Goal: Task Accomplishment & Management: Complete application form

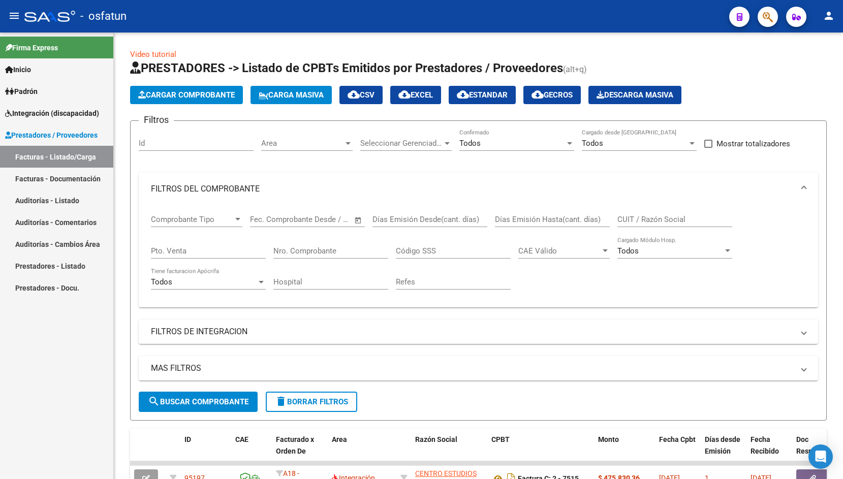
click at [167, 91] on span "Cargar Comprobante" at bounding box center [186, 94] width 97 height 9
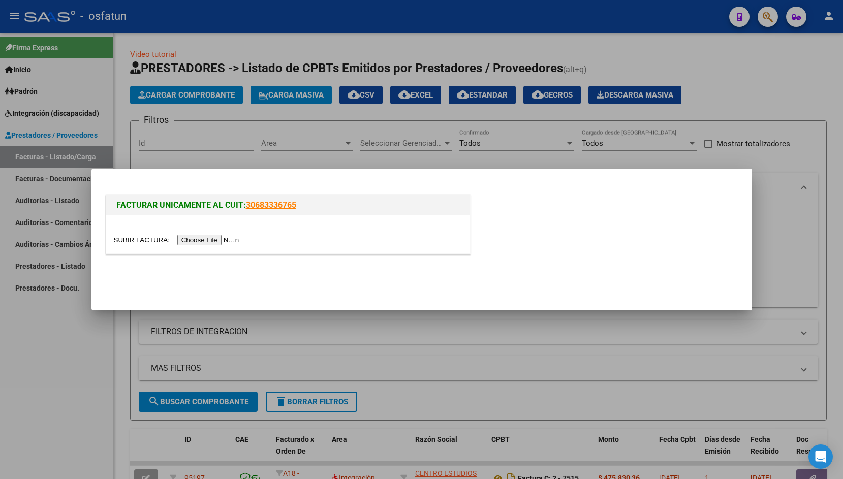
click at [136, 241] on input "file" at bounding box center [178, 240] width 129 height 11
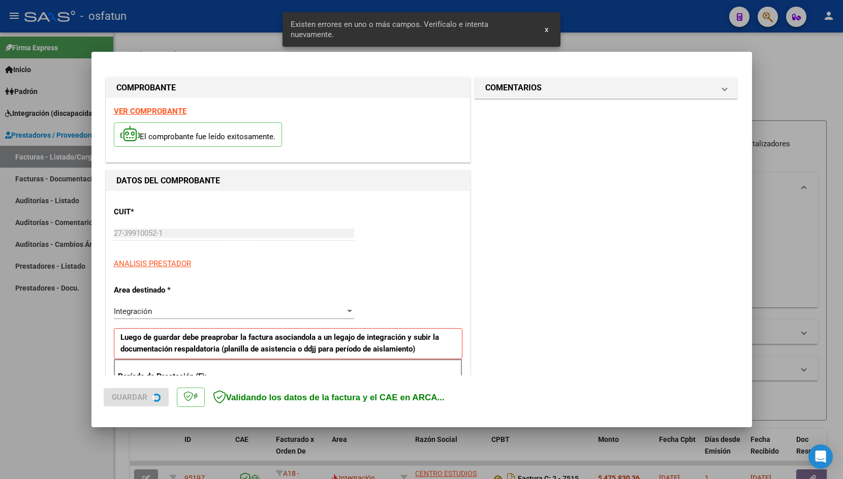
scroll to position [169, 0]
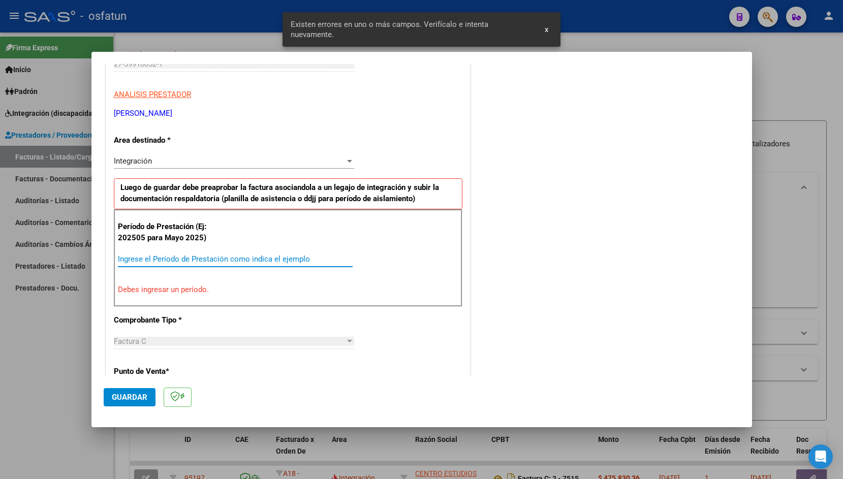
click at [225, 259] on input "Ingrese el Período de Prestación como indica el ejemplo" at bounding box center [235, 259] width 235 height 9
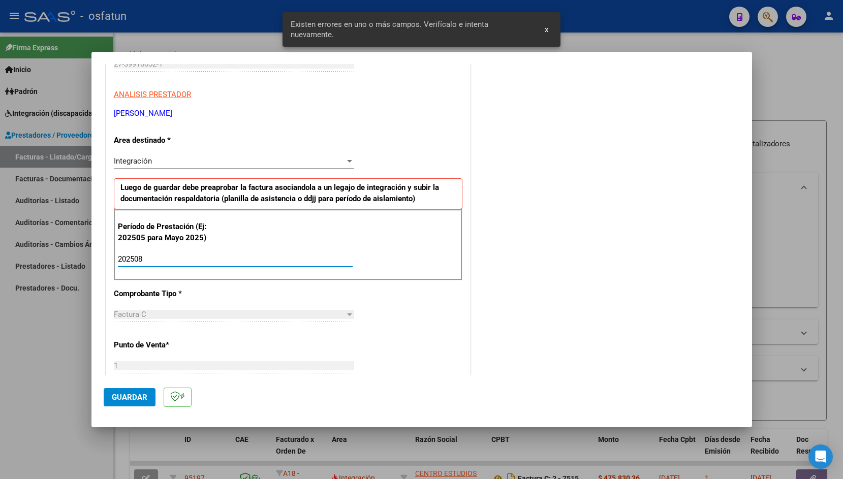
type input "202508"
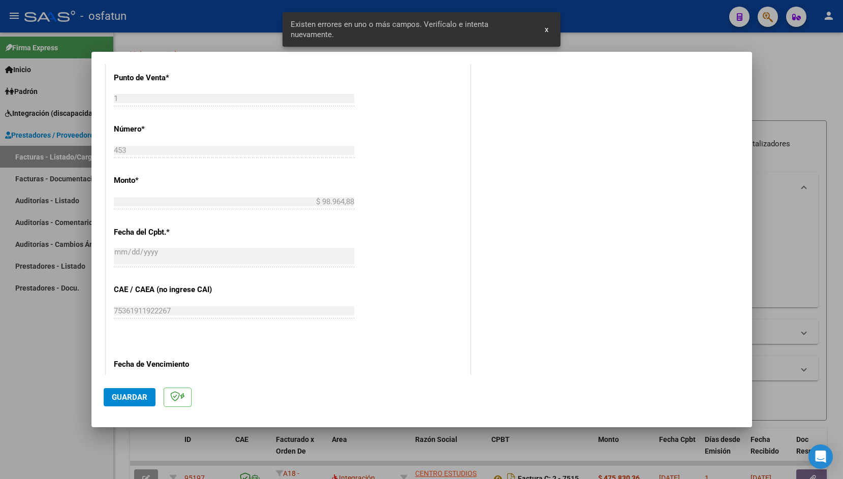
scroll to position [570, 0]
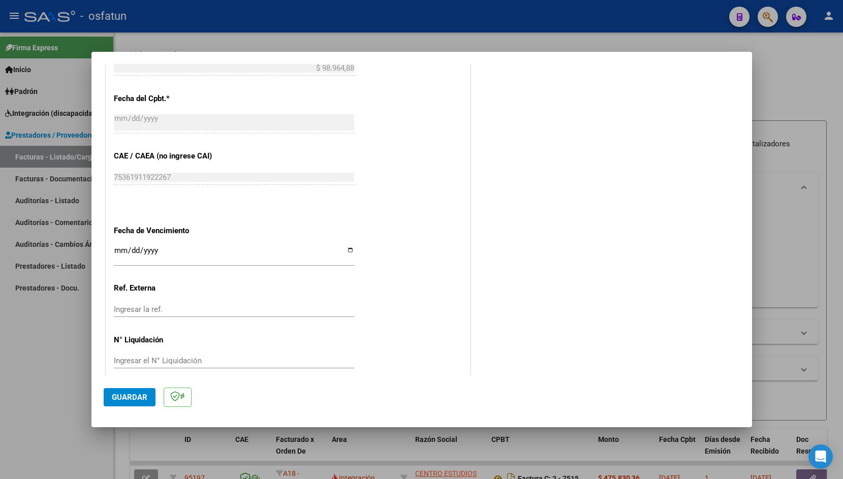
click at [120, 247] on input "Ingresar la fecha" at bounding box center [234, 255] width 240 height 16
type input "[DATE]"
click at [137, 395] on span "Guardar" at bounding box center [130, 397] width 36 height 9
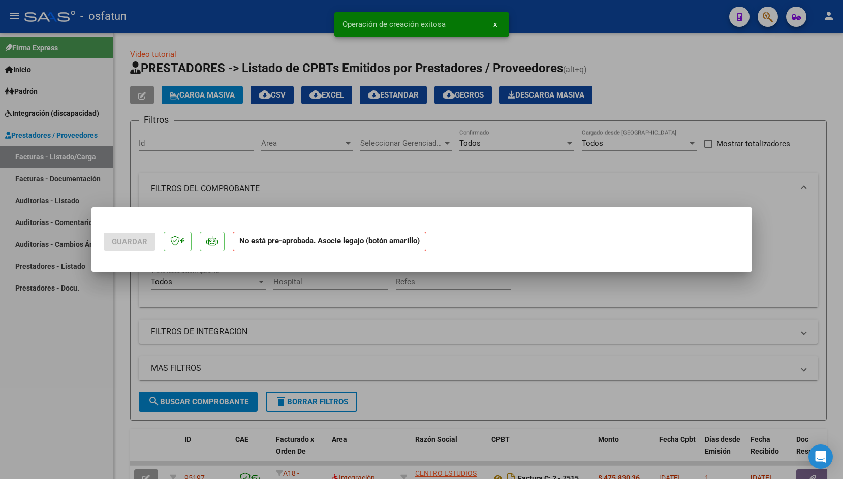
scroll to position [0, 0]
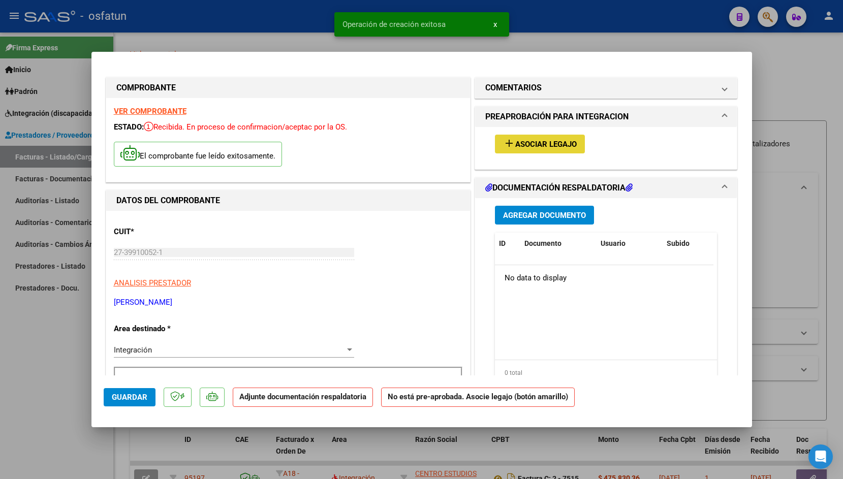
click at [503, 145] on mat-icon "add" at bounding box center [509, 143] width 12 height 12
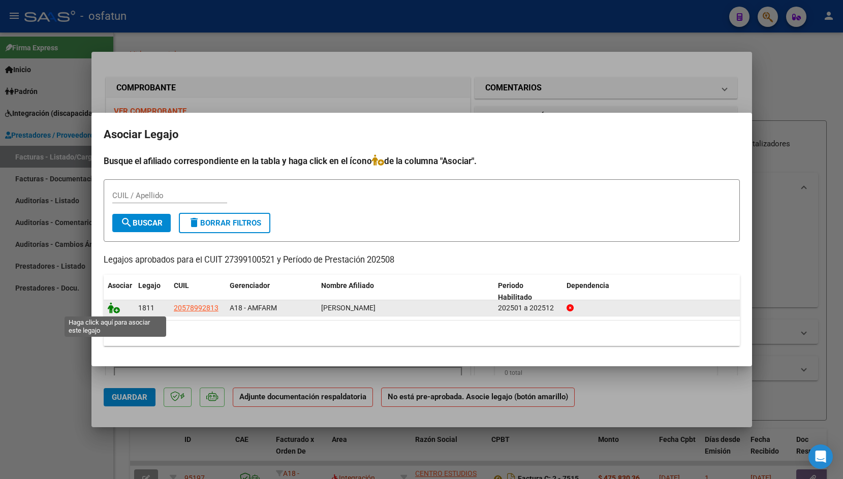
click at [113, 309] on icon at bounding box center [114, 308] width 12 height 11
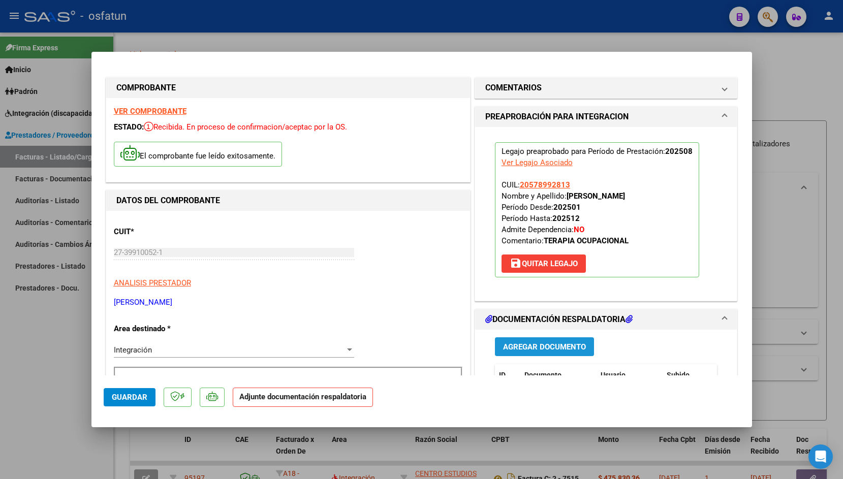
click at [510, 352] on button "Agregar Documento" at bounding box center [544, 347] width 99 height 19
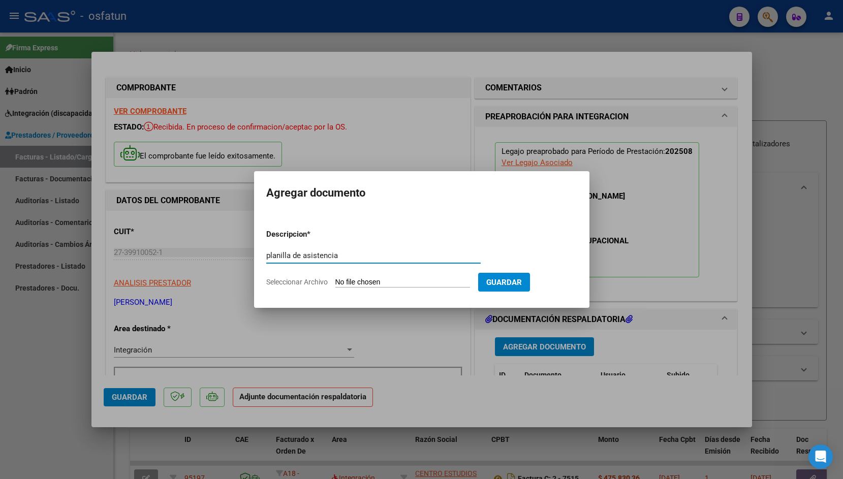
type input "planilla de asistencia"
click at [344, 287] on input "Seleccionar Archivo" at bounding box center [403, 283] width 135 height 10
type input "C:\fakepath\ASISTENCIA [PERSON_NAME].pdf"
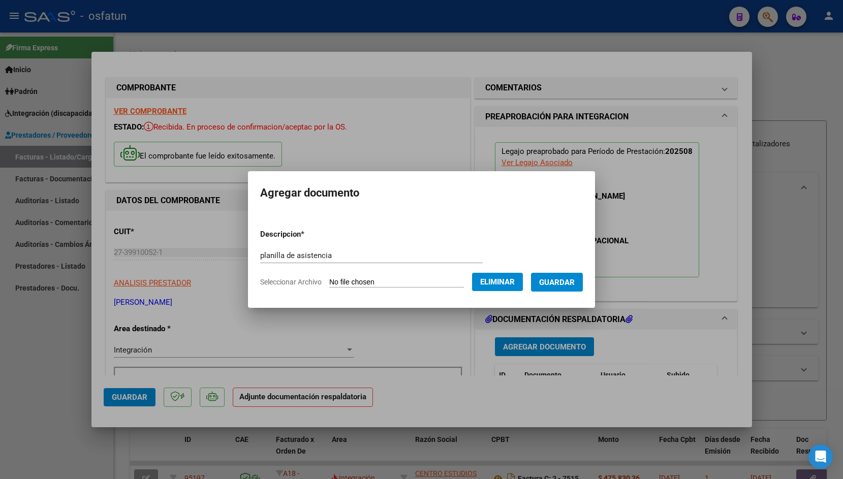
click at [569, 286] on span "Guardar" at bounding box center [557, 282] width 36 height 9
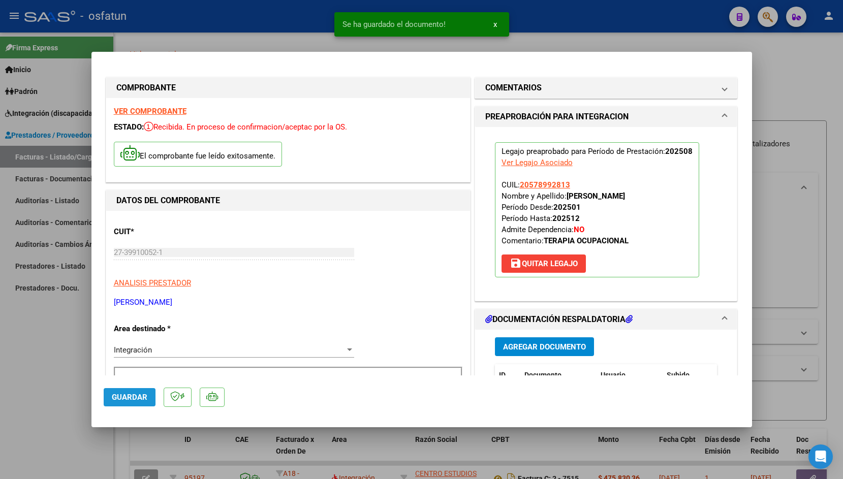
click at [127, 401] on span "Guardar" at bounding box center [130, 397] width 36 height 9
click at [238, 29] on div at bounding box center [421, 239] width 843 height 479
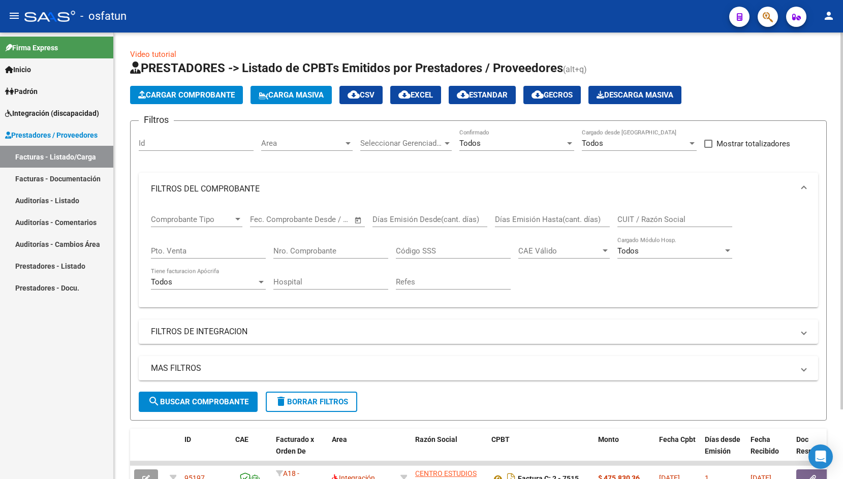
scroll to position [35, 0]
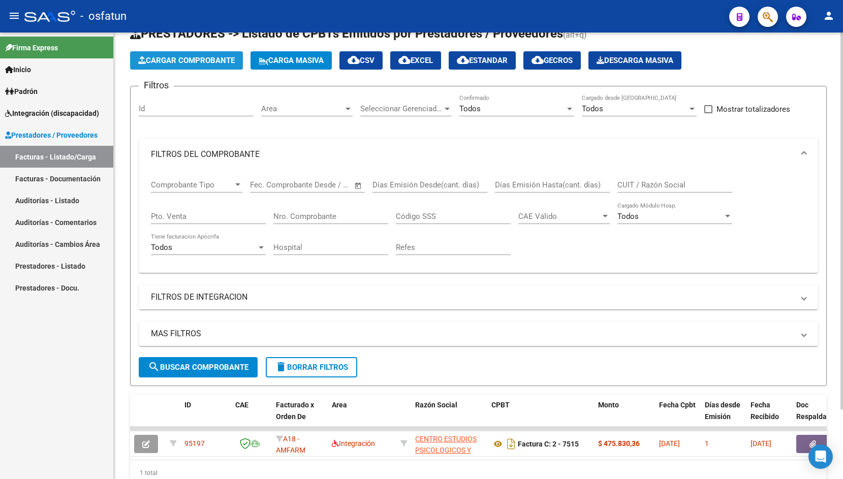
click at [181, 60] on span "Cargar Comprobante" at bounding box center [186, 60] width 97 height 9
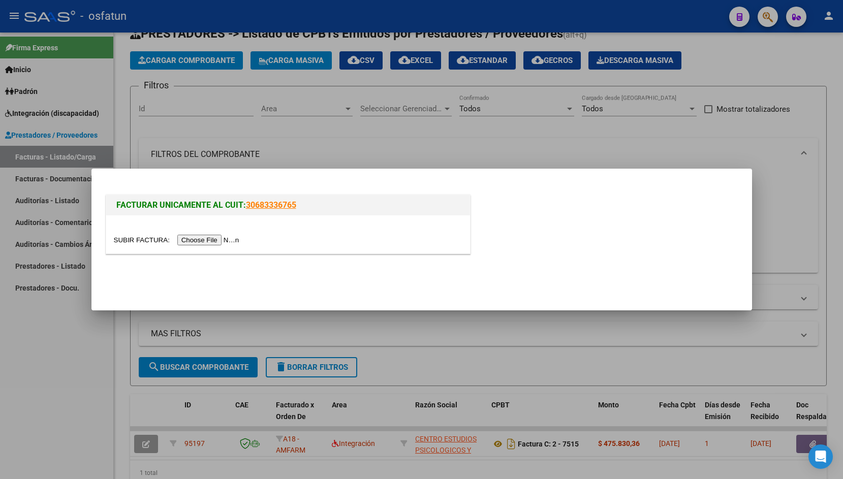
click at [134, 243] on input "file" at bounding box center [178, 240] width 129 height 11
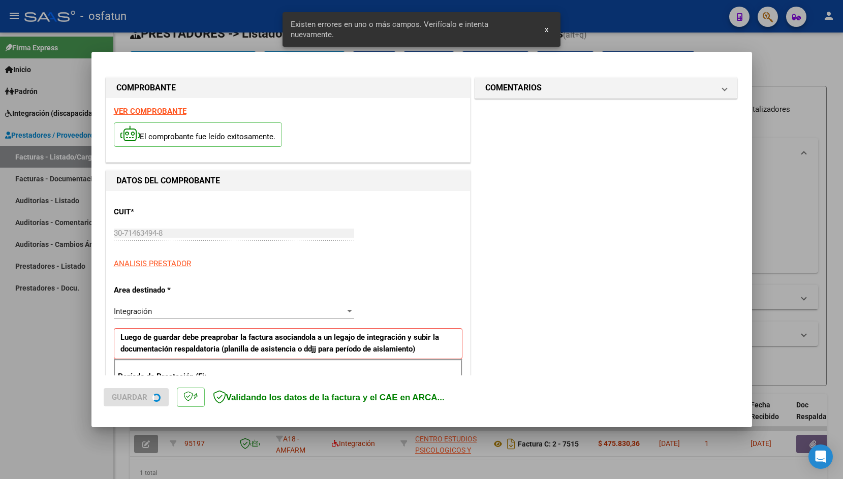
scroll to position [169, 0]
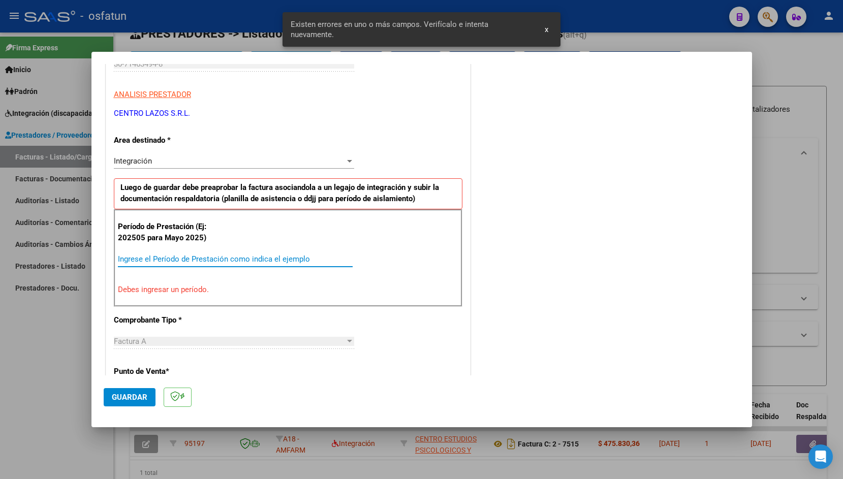
click at [146, 264] on input "Ingrese el Período de Prestación como indica el ejemplo" at bounding box center [235, 259] width 235 height 9
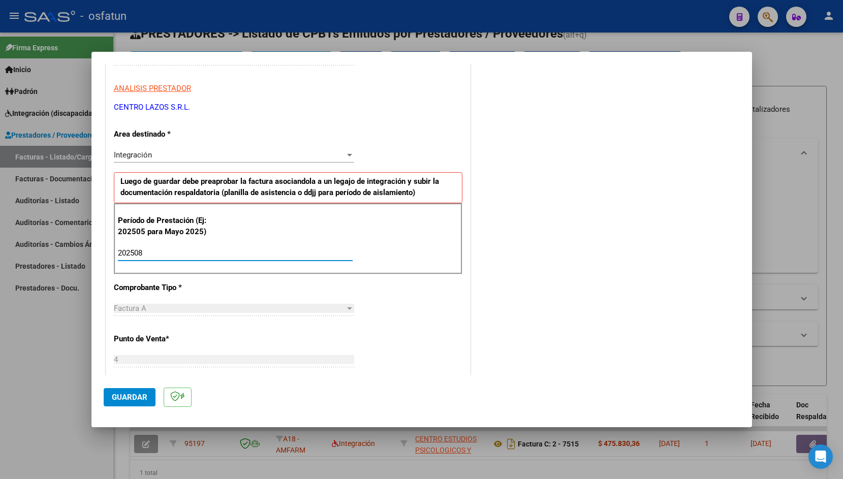
scroll to position [570, 0]
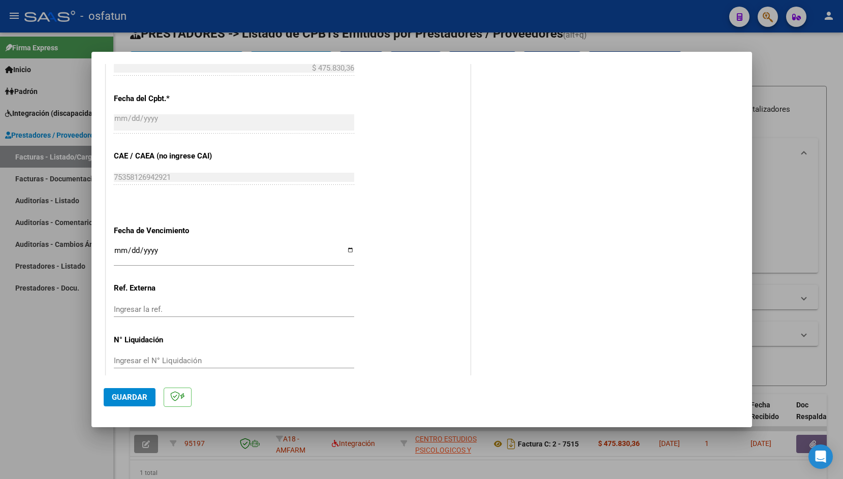
type input "202508"
click at [117, 249] on input "Ingresar la fecha" at bounding box center [234, 255] width 240 height 16
type input "[DATE]"
click at [126, 396] on span "Guardar" at bounding box center [130, 397] width 36 height 9
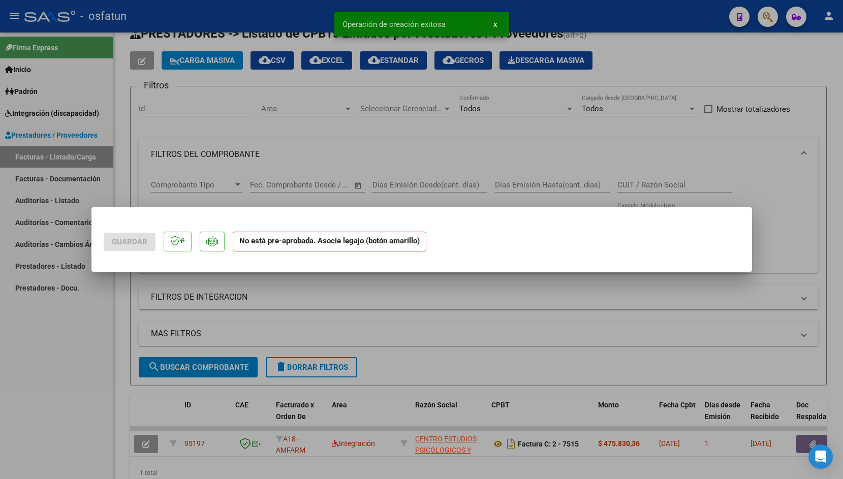
scroll to position [0, 0]
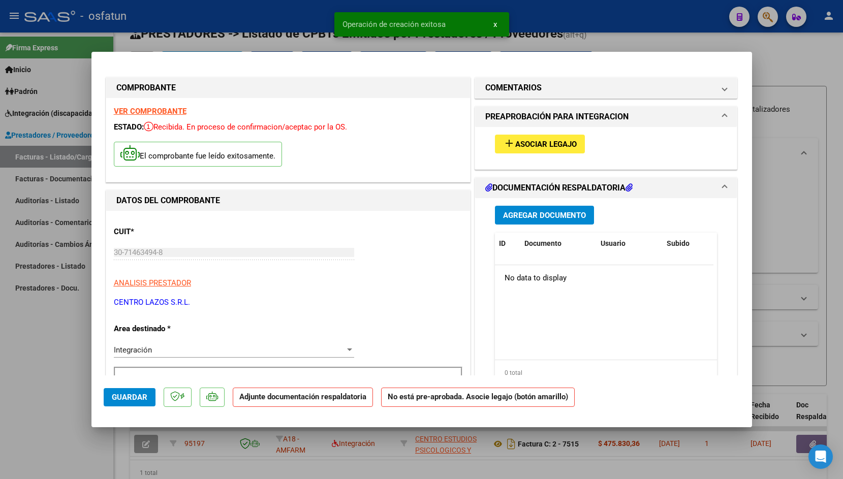
click at [539, 142] on span "Asociar Legajo" at bounding box center [547, 144] width 62 height 9
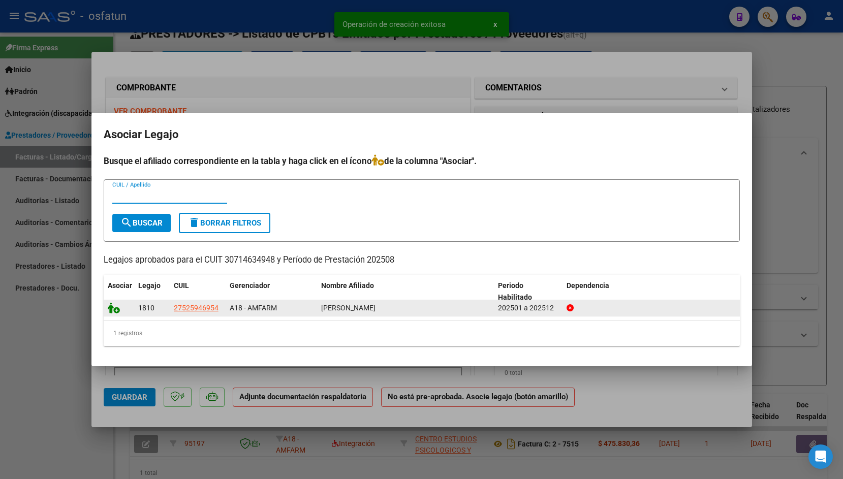
click at [114, 305] on icon at bounding box center [114, 308] width 12 height 11
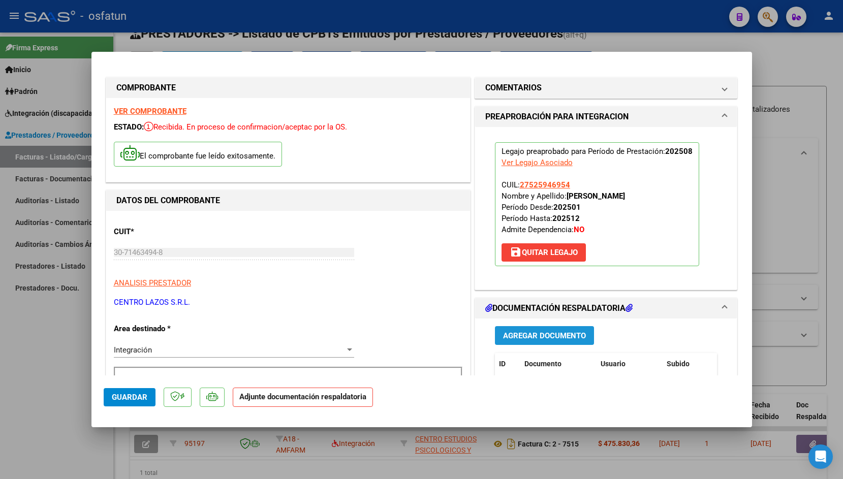
click at [515, 332] on span "Agregar Documento" at bounding box center [544, 335] width 83 height 9
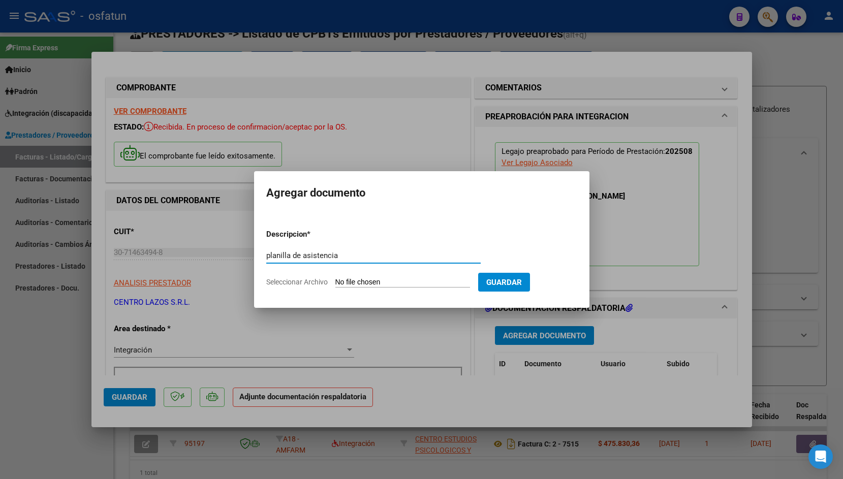
type input "planilla de asistencia"
click at [355, 282] on input "Seleccionar Archivo" at bounding box center [403, 283] width 135 height 10
type input "C:\fakepath\[PERSON_NAME] [GEOGRAPHIC_DATA] [DATE].pdf"
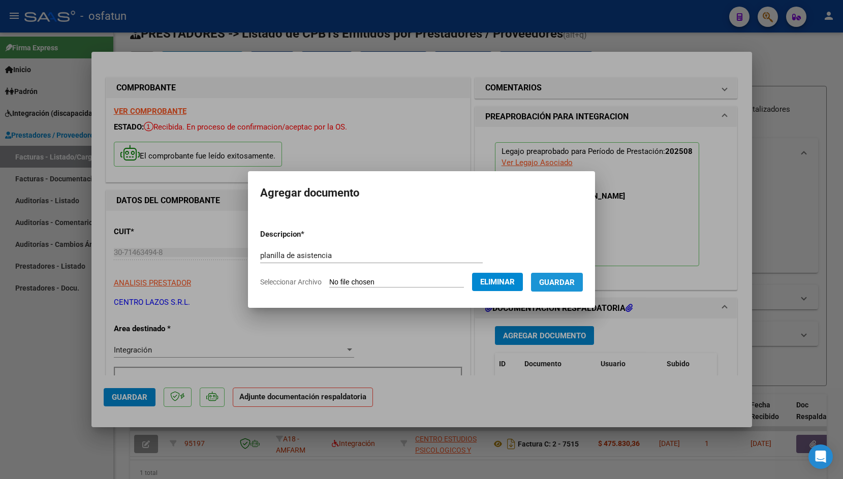
click at [560, 282] on span "Guardar" at bounding box center [557, 282] width 36 height 9
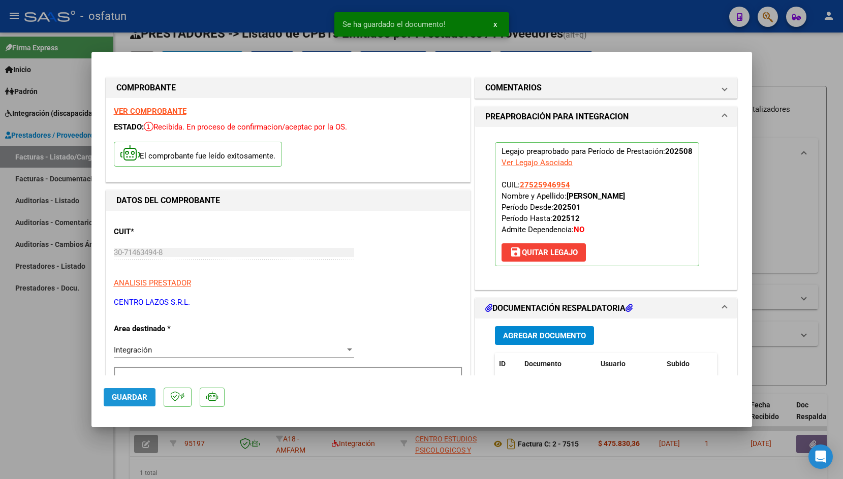
click at [120, 391] on button "Guardar" at bounding box center [130, 397] width 52 height 18
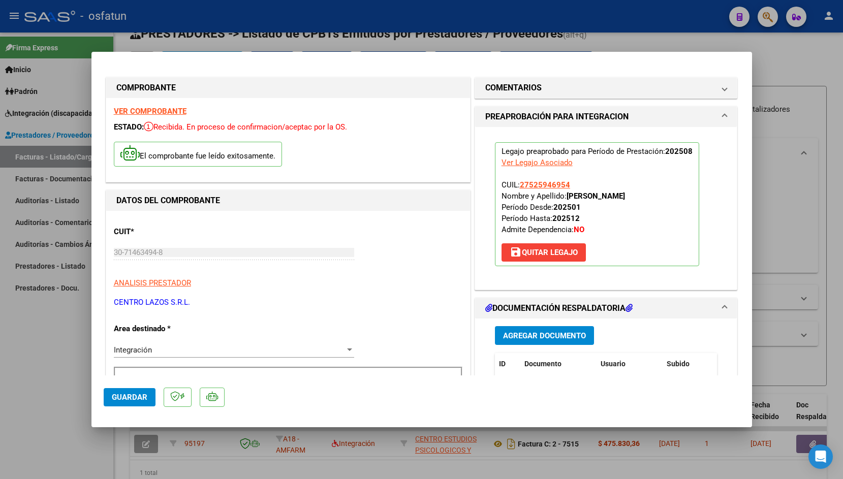
click at [215, 20] on div at bounding box center [421, 239] width 843 height 479
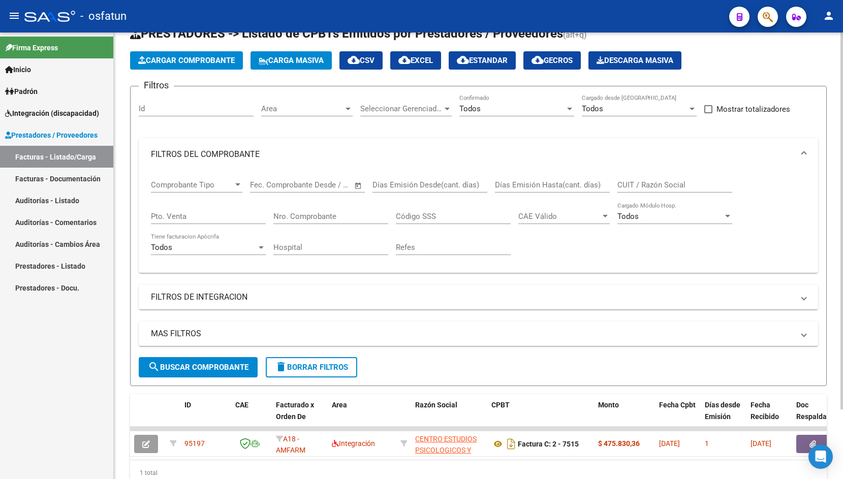
click at [206, 66] on button "Cargar Comprobante" at bounding box center [186, 60] width 113 height 18
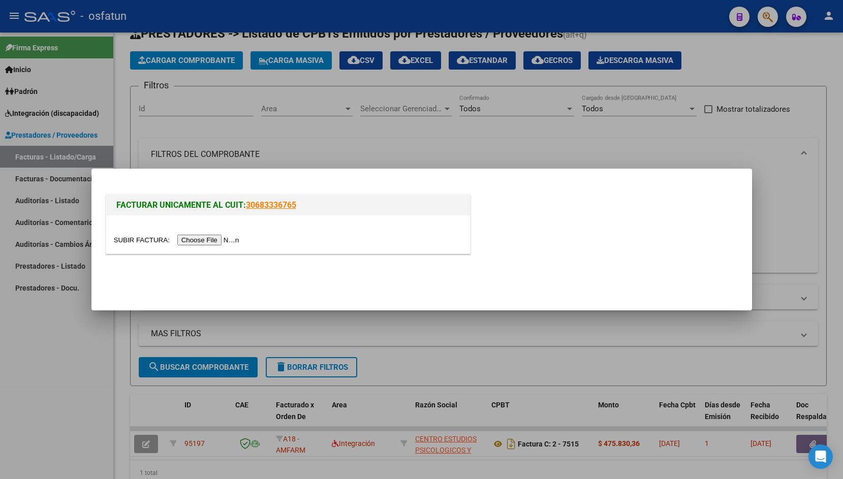
click at [128, 243] on input "file" at bounding box center [178, 240] width 129 height 11
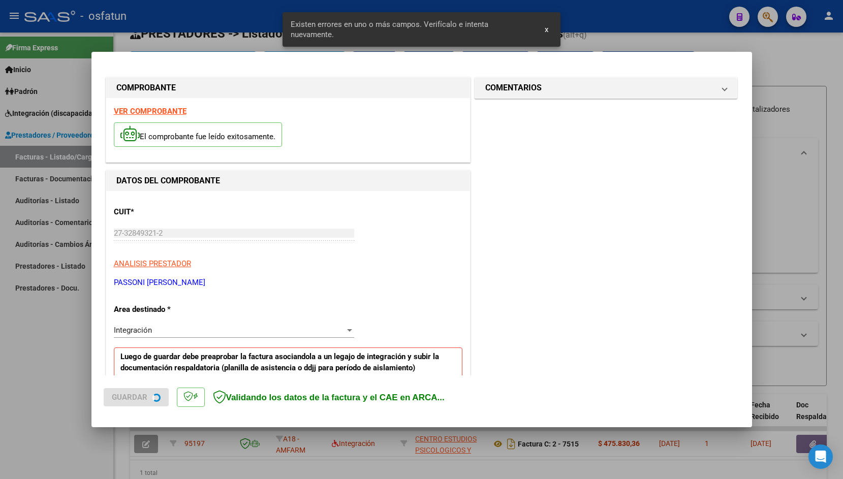
scroll to position [188, 0]
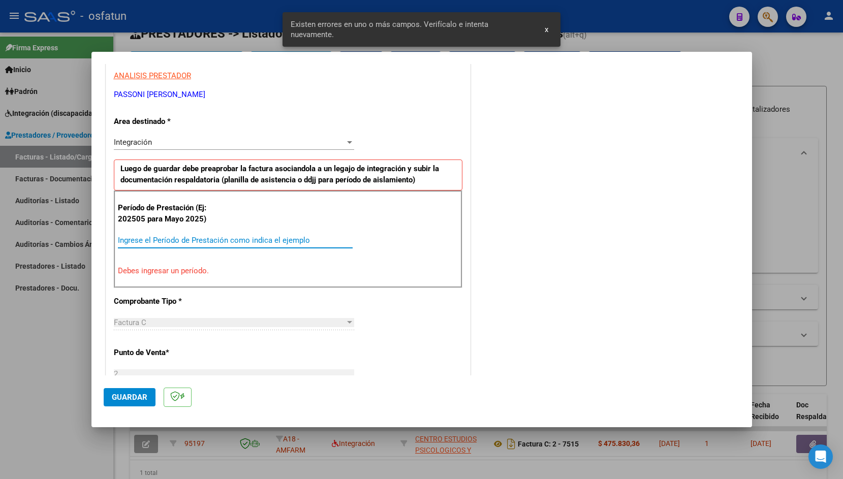
click at [169, 241] on input "Ingrese el Período de Prestación como indica el ejemplo" at bounding box center [235, 240] width 235 height 9
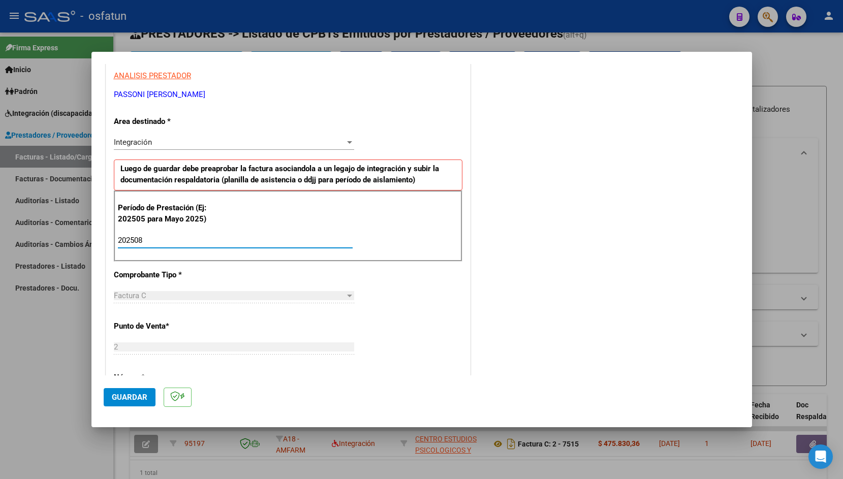
type input "202508"
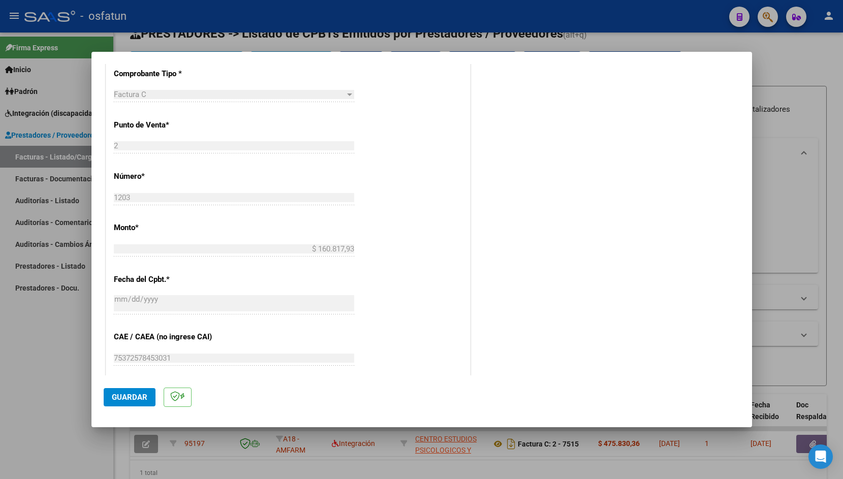
scroll to position [570, 0]
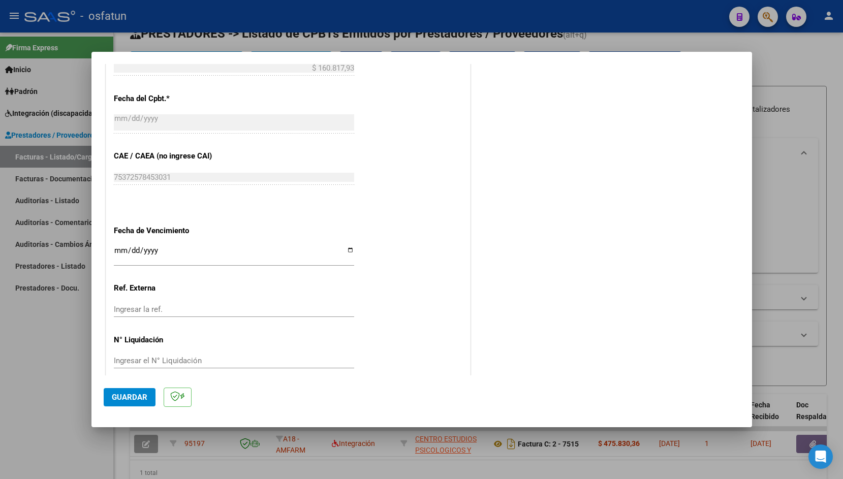
click at [119, 250] on input "Ingresar la fecha" at bounding box center [234, 255] width 240 height 16
type input "[DATE]"
click at [133, 399] on span "Guardar" at bounding box center [130, 397] width 36 height 9
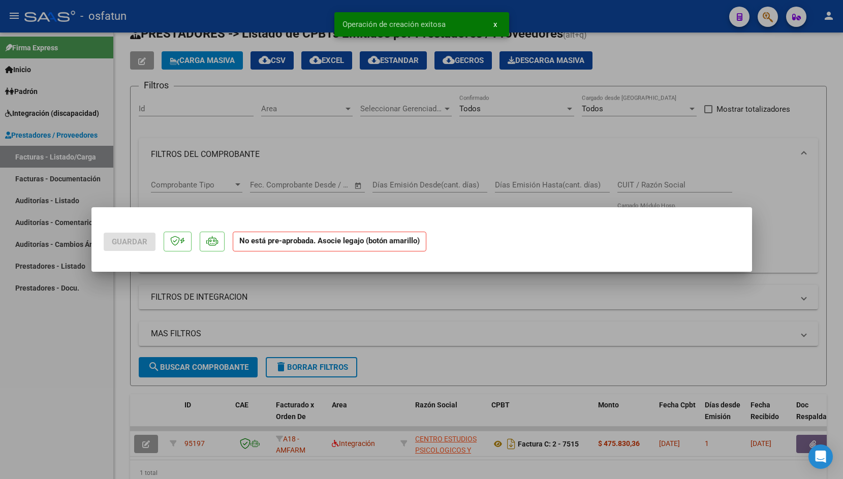
scroll to position [0, 0]
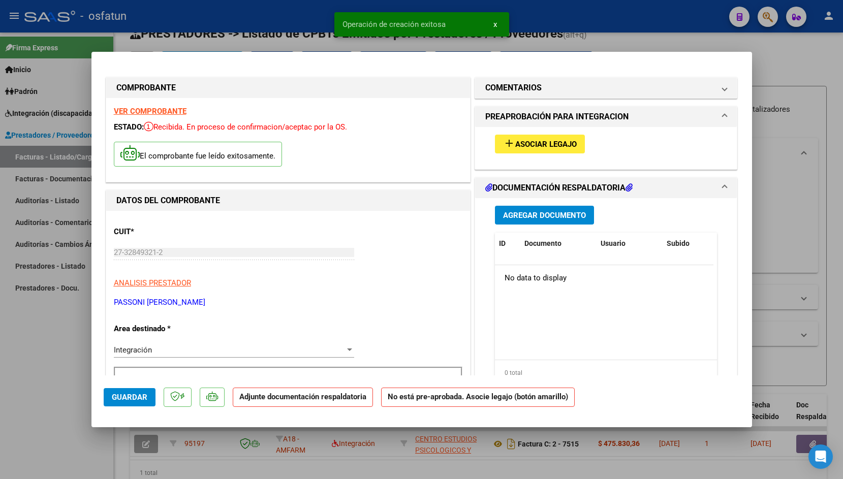
click at [573, 140] on button "add Asociar Legajo" at bounding box center [540, 144] width 90 height 19
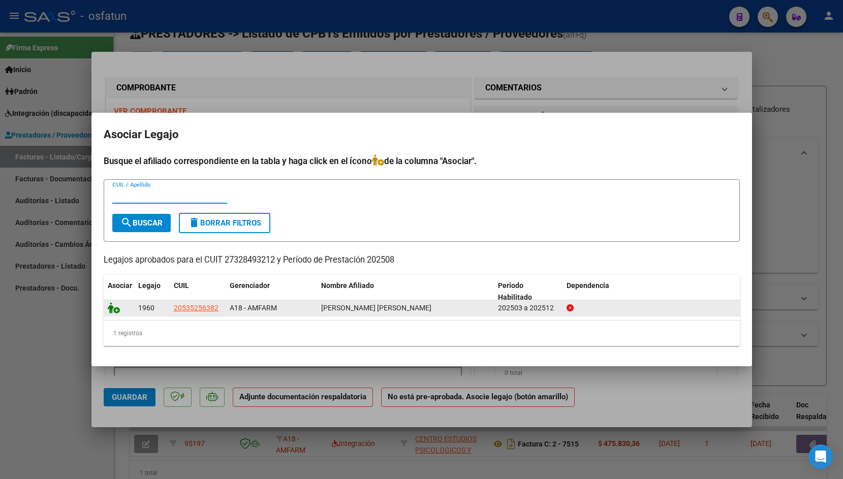
click at [115, 304] on icon at bounding box center [114, 308] width 12 height 11
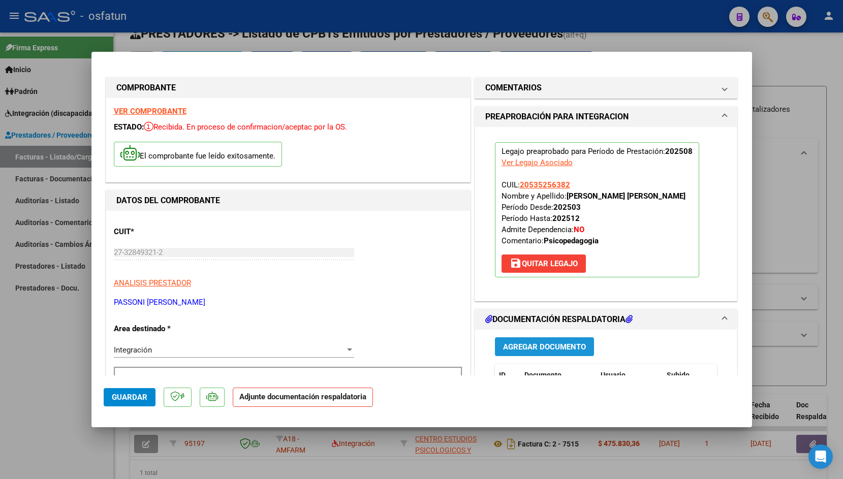
click at [555, 352] on span "Agregar Documento" at bounding box center [544, 347] width 83 height 9
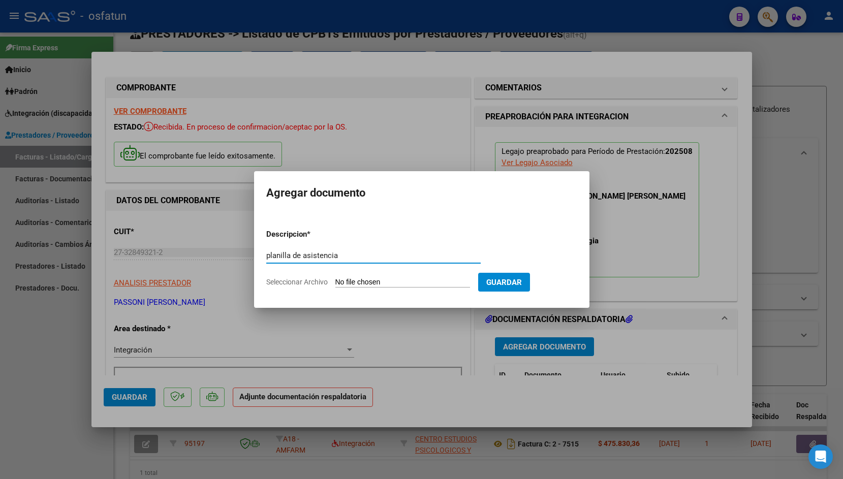
type input "planilla de asistencia"
click at [353, 282] on input "Seleccionar Archivo" at bounding box center [403, 283] width 135 height 10
type input "C:\fakepath\Nahu [DATE].pdf"
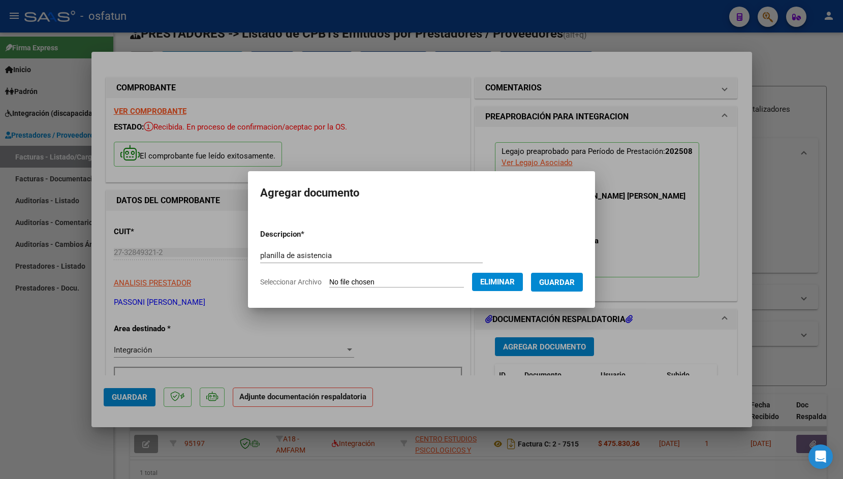
click at [555, 276] on button "Guardar" at bounding box center [557, 282] width 52 height 19
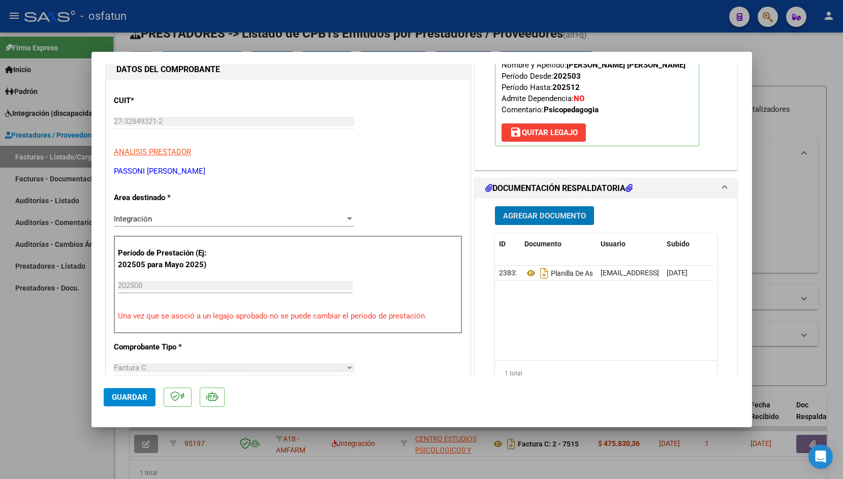
scroll to position [171, 0]
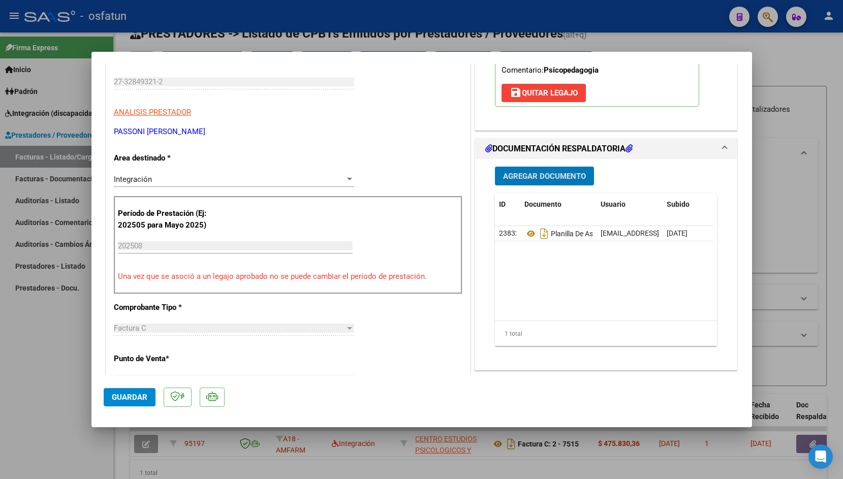
click at [120, 397] on span "Guardar" at bounding box center [130, 397] width 36 height 9
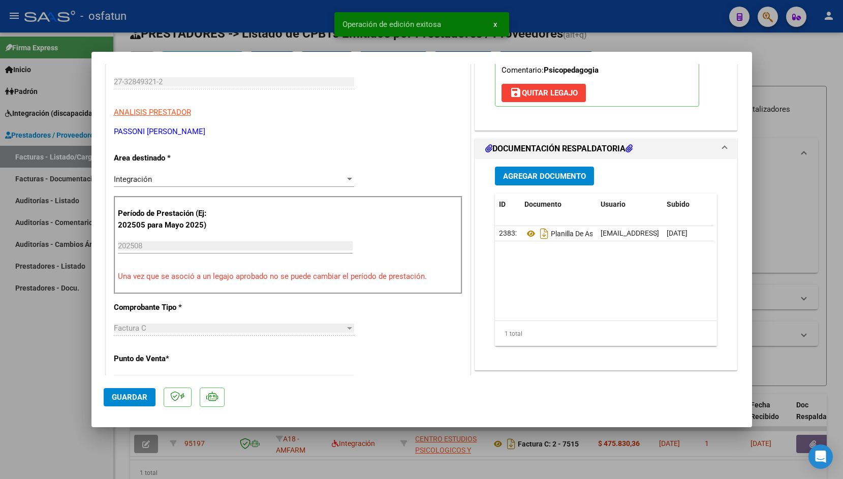
click at [306, 22] on div at bounding box center [421, 239] width 843 height 479
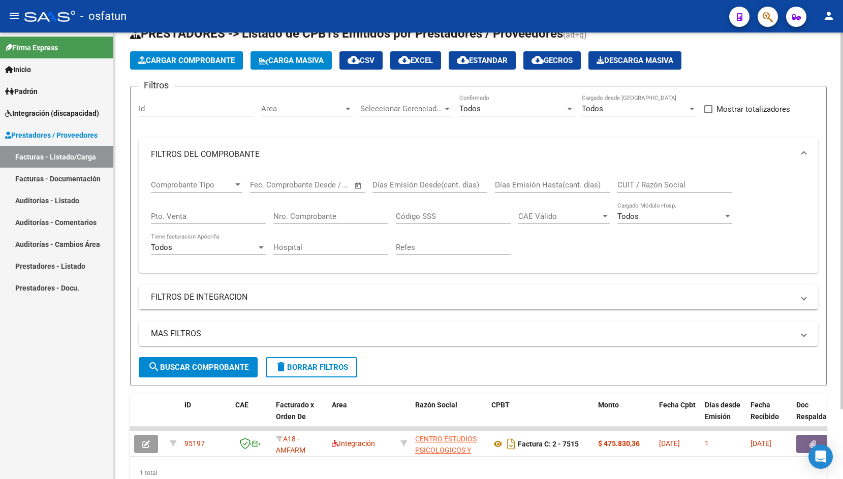
click at [182, 70] on app-list-header "PRESTADORES -> Listado de CPBTs Emitidos por Prestadores / Proveedores (alt+q) …" at bounding box center [478, 205] width 697 height 361
click at [182, 61] on span "Cargar Comprobante" at bounding box center [186, 60] width 97 height 9
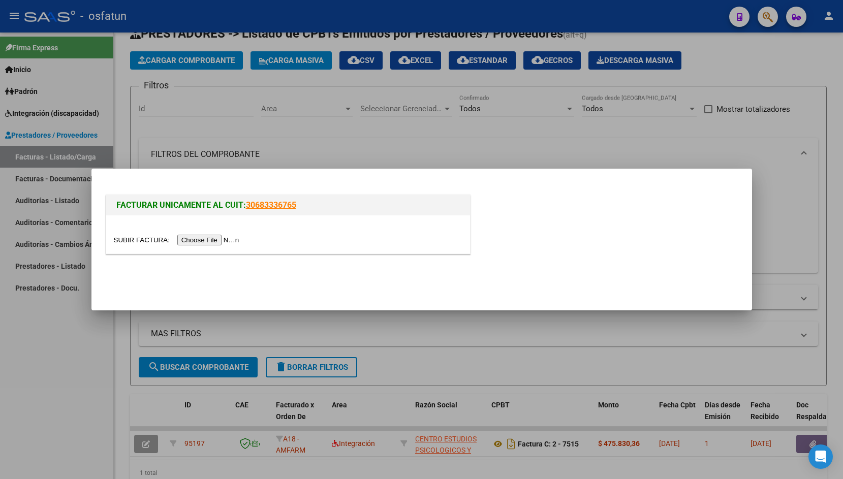
click at [142, 239] on input "file" at bounding box center [178, 240] width 129 height 11
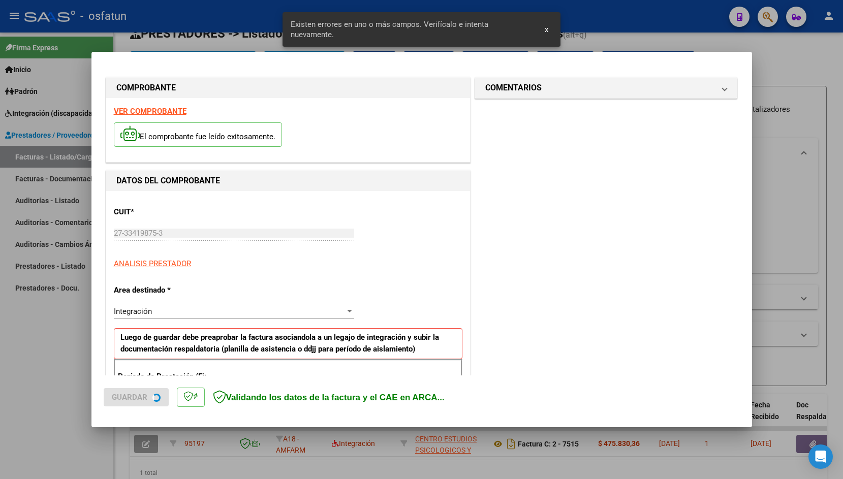
scroll to position [169, 0]
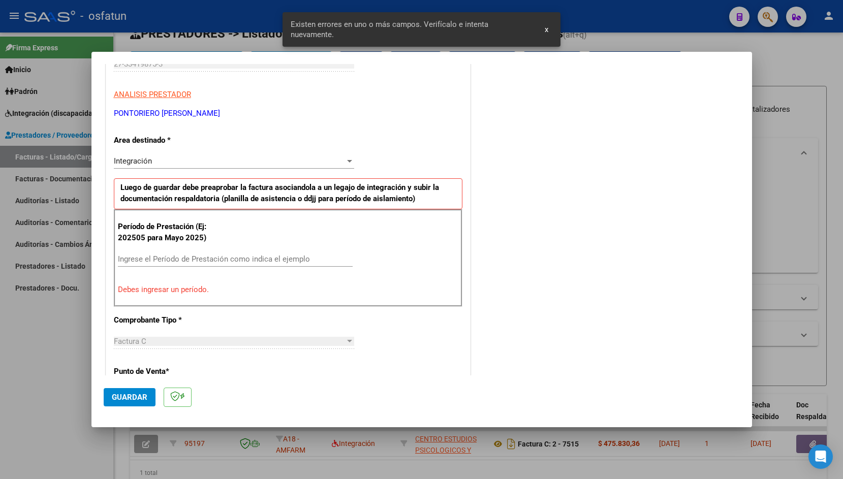
click at [259, 258] on input "Ingrese el Período de Prestación como indica el ejemplo" at bounding box center [235, 259] width 235 height 9
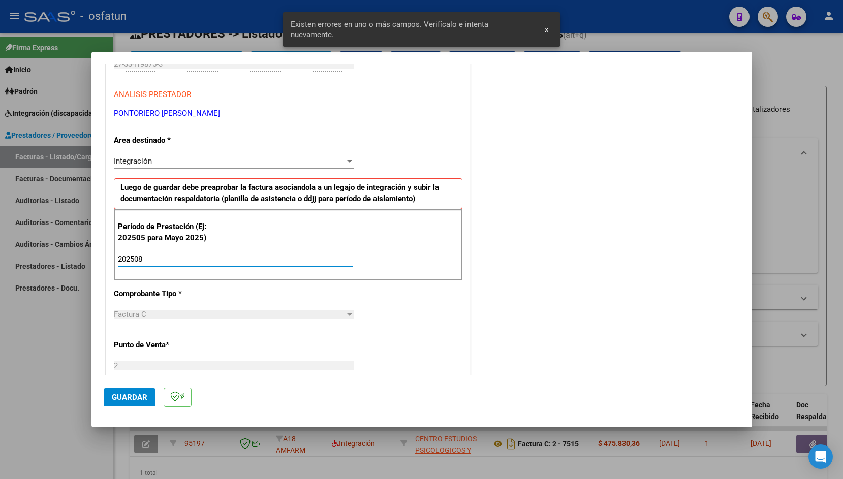
type input "202508"
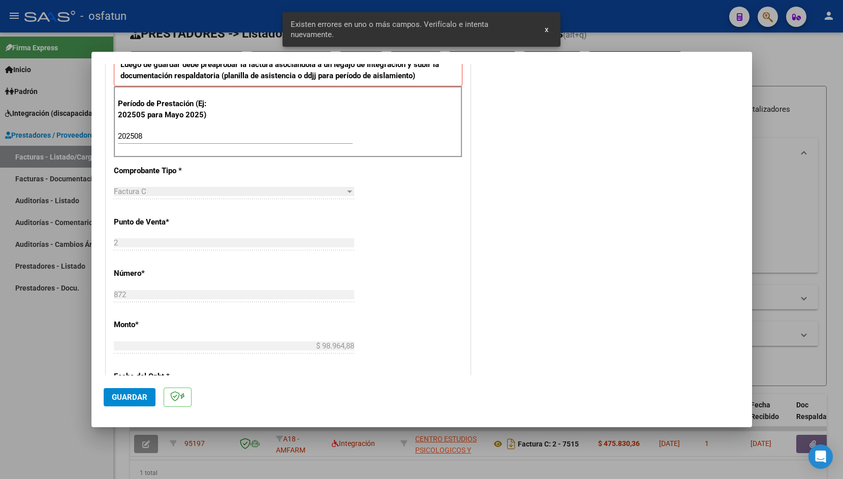
scroll to position [570, 0]
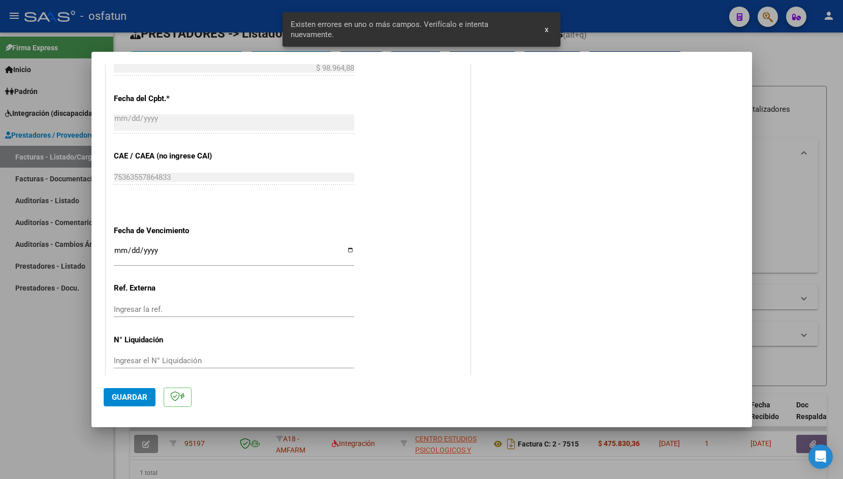
click at [121, 247] on input "Ingresar la fecha" at bounding box center [234, 255] width 240 height 16
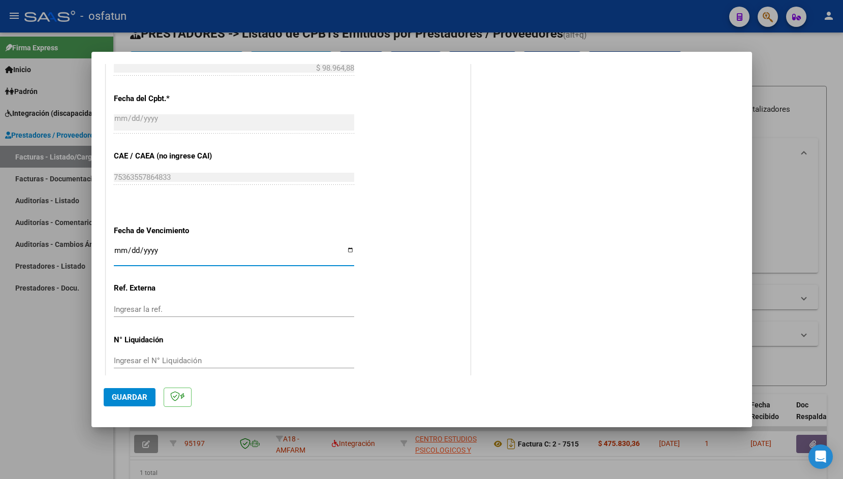
type input "[DATE]"
click at [125, 402] on span "Guardar" at bounding box center [130, 397] width 36 height 9
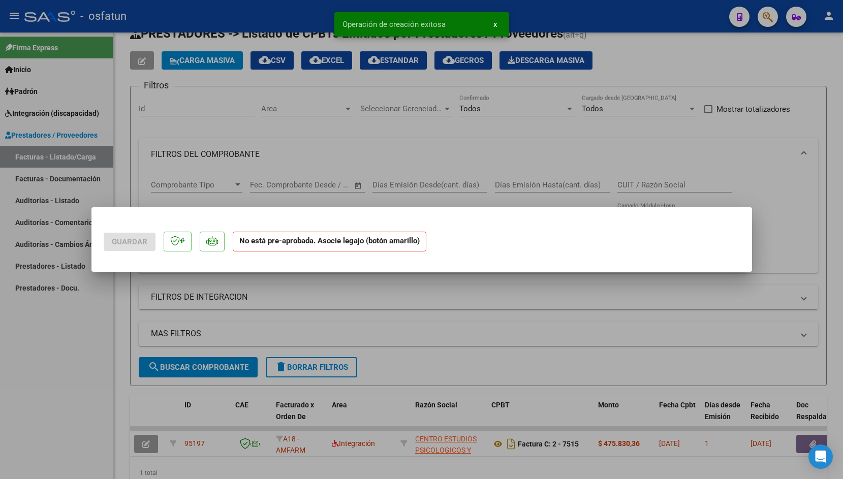
scroll to position [0, 0]
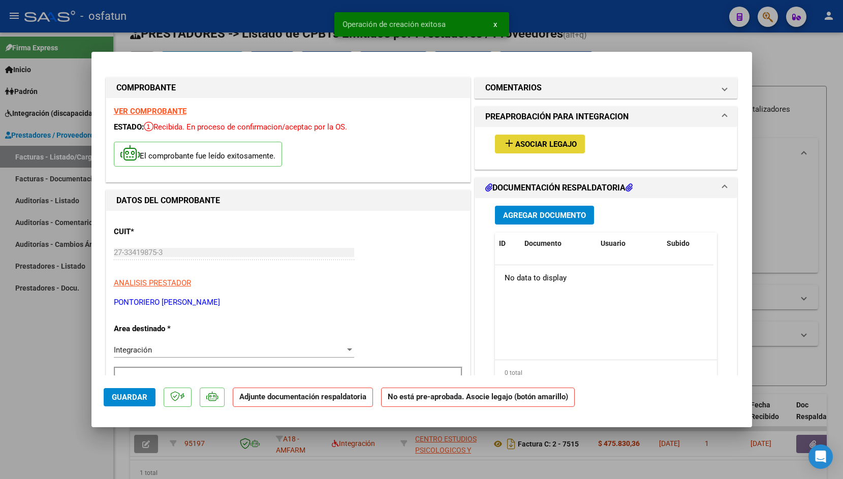
click at [505, 139] on mat-icon "add" at bounding box center [509, 143] width 12 height 12
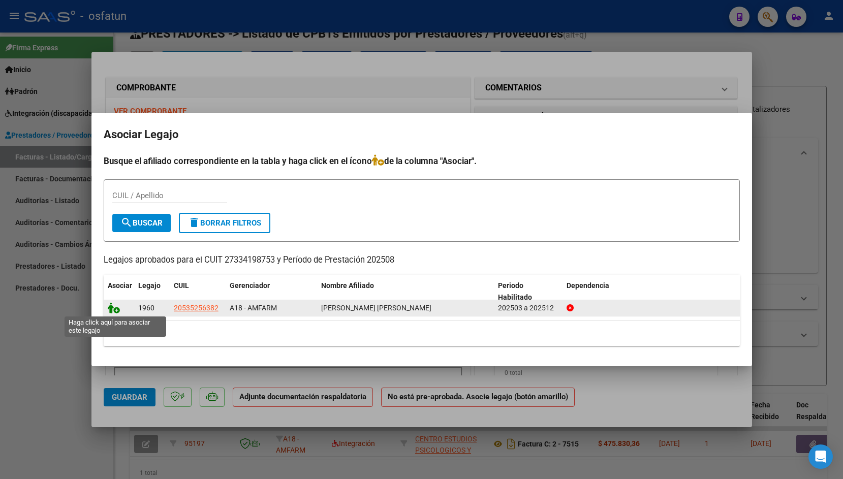
click at [109, 310] on icon at bounding box center [114, 308] width 12 height 11
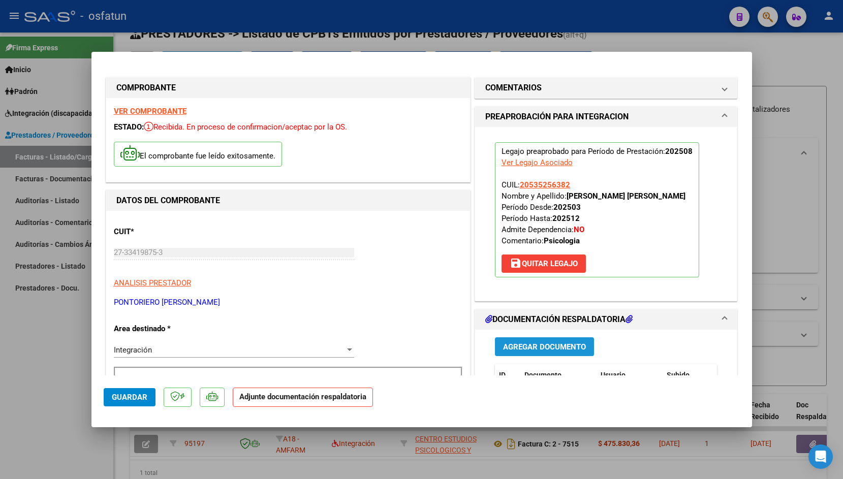
click at [542, 352] on button "Agregar Documento" at bounding box center [544, 347] width 99 height 19
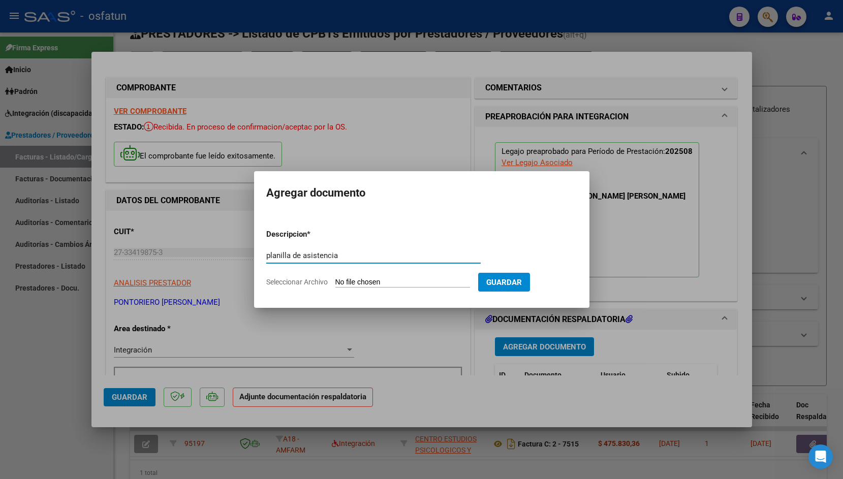
type input "planilla de asistencia"
click at [365, 278] on input "Seleccionar Archivo" at bounding box center [403, 283] width 135 height 10
type input "C:\fakepath\Asistencia GAUNA Per [DATE].pdf"
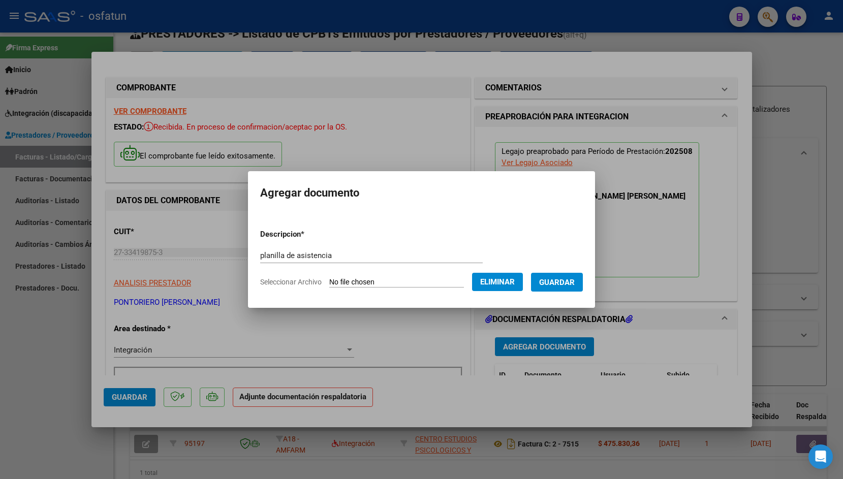
click at [572, 289] on button "Guardar" at bounding box center [557, 282] width 52 height 19
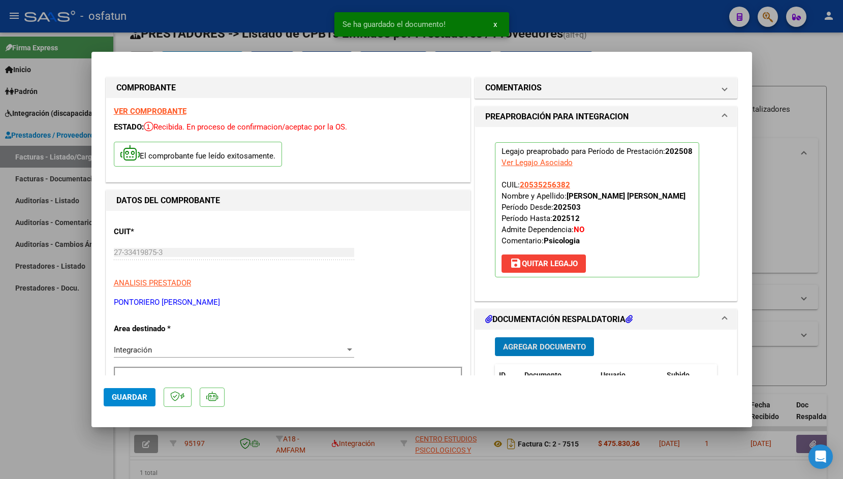
click at [135, 400] on span "Guardar" at bounding box center [130, 397] width 36 height 9
click at [252, 46] on div at bounding box center [421, 239] width 843 height 479
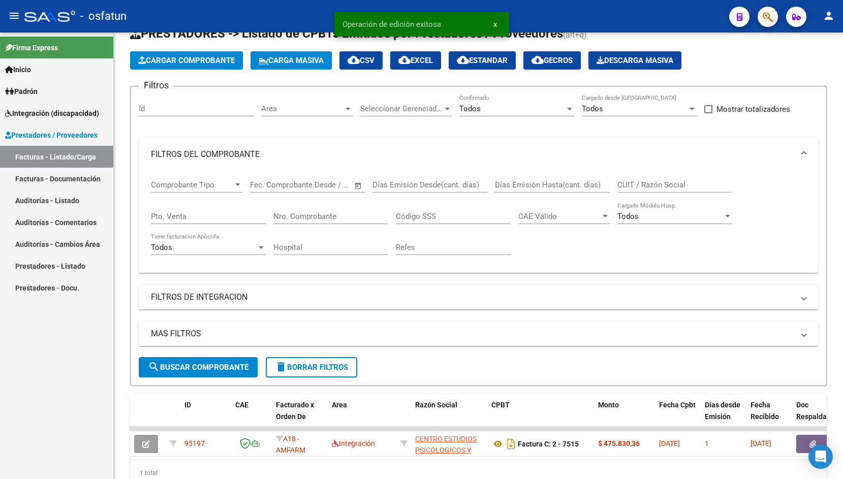
click at [252, 46] on app-list-header "PRESTADORES -> Listado de CPBTs Emitidos por Prestadores / Proveedores (alt+q) …" at bounding box center [478, 205] width 697 height 361
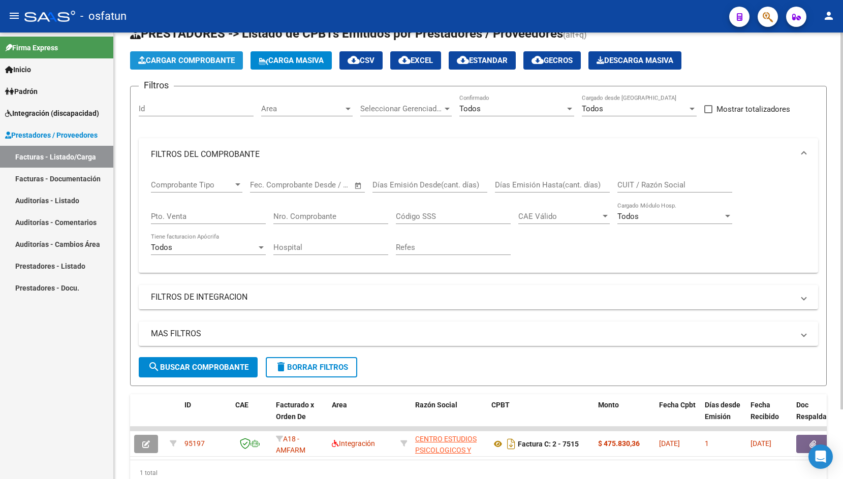
click at [196, 59] on span "Cargar Comprobante" at bounding box center [186, 60] width 97 height 9
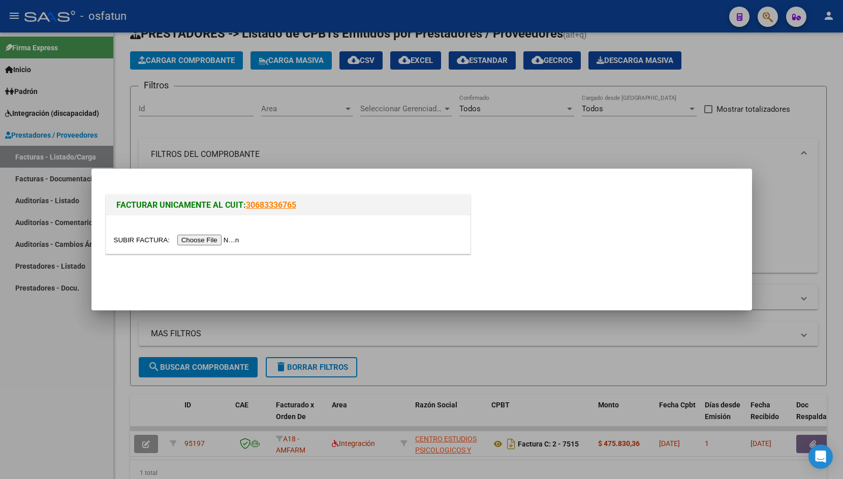
click at [130, 244] on input "file" at bounding box center [178, 240] width 129 height 11
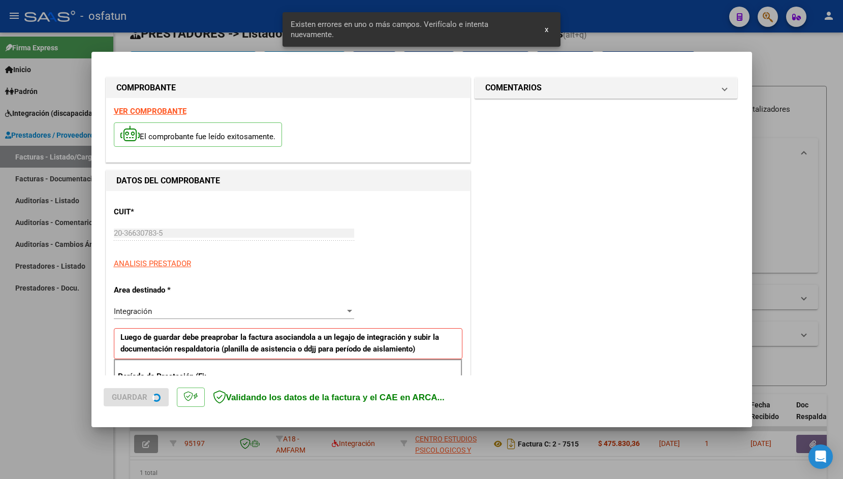
scroll to position [169, 0]
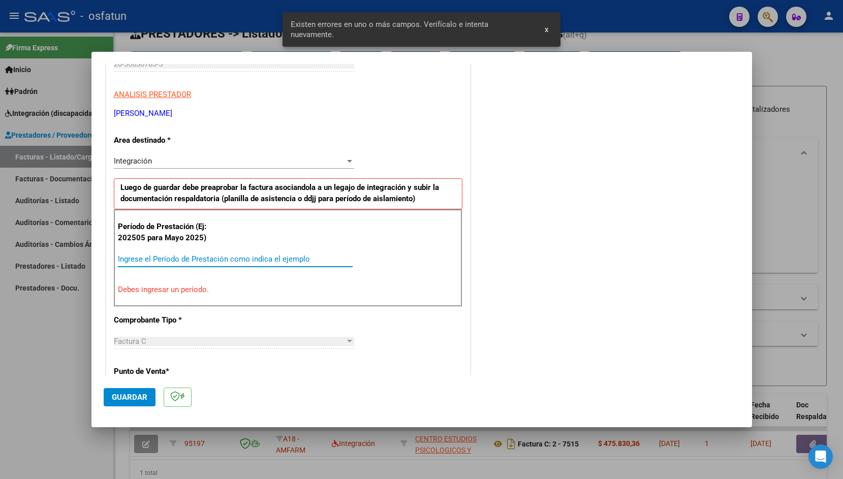
click at [265, 255] on input "Ingrese el Período de Prestación como indica el ejemplo" at bounding box center [235, 259] width 235 height 9
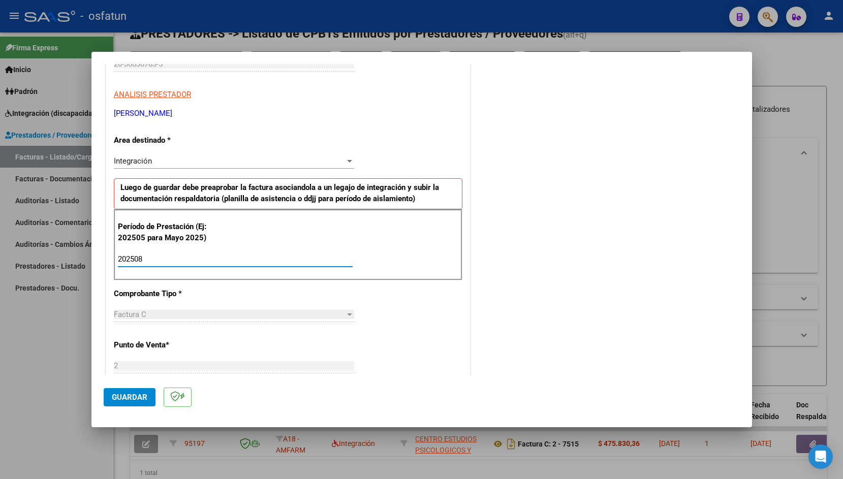
type input "202508"
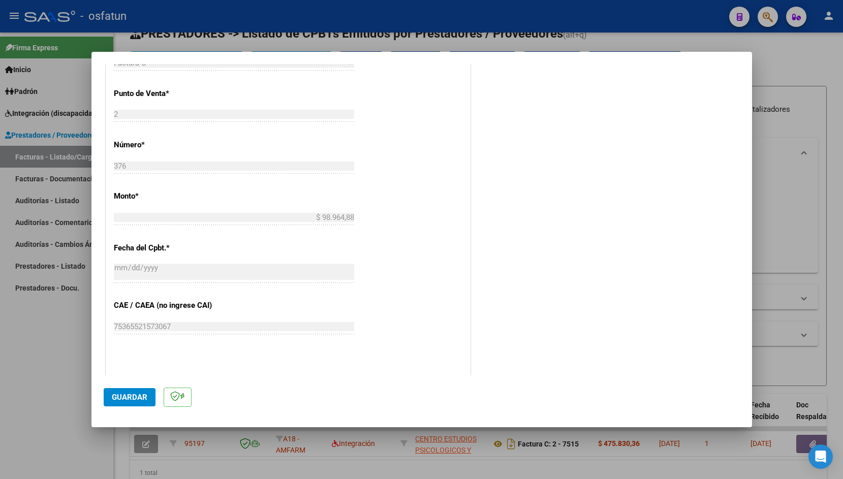
scroll to position [570, 0]
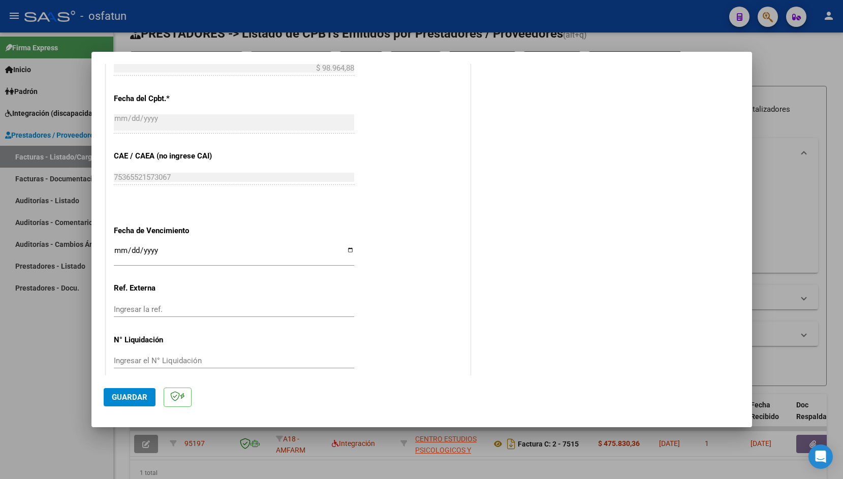
click at [117, 247] on input "Ingresar la fecha" at bounding box center [234, 255] width 240 height 16
type input "[DATE]"
click at [129, 400] on span "Guardar" at bounding box center [130, 397] width 36 height 9
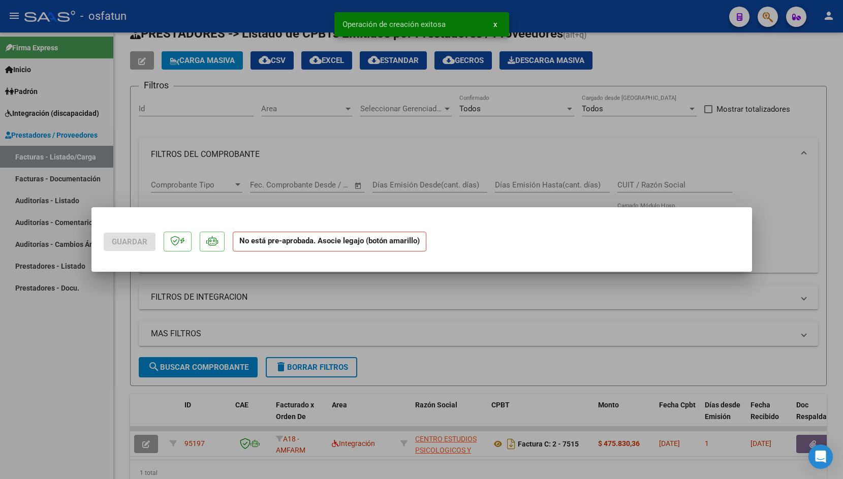
scroll to position [0, 0]
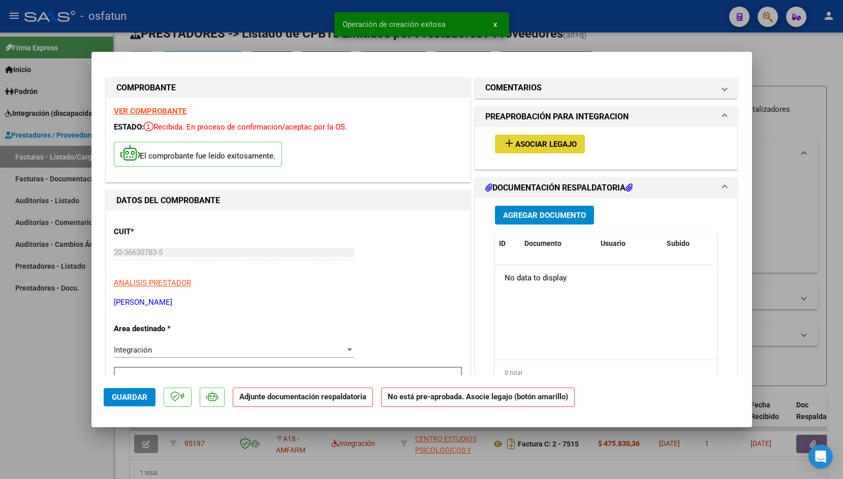
click at [527, 144] on span "Asociar Legajo" at bounding box center [547, 144] width 62 height 9
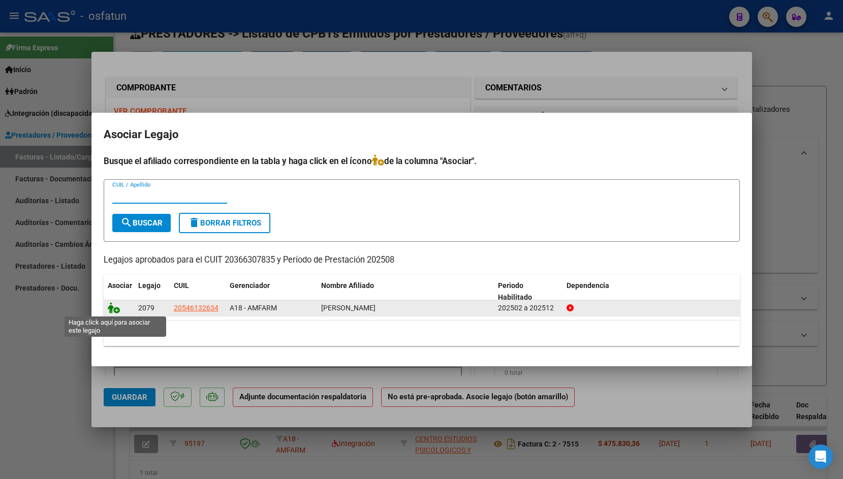
click at [108, 313] on icon at bounding box center [114, 308] width 12 height 11
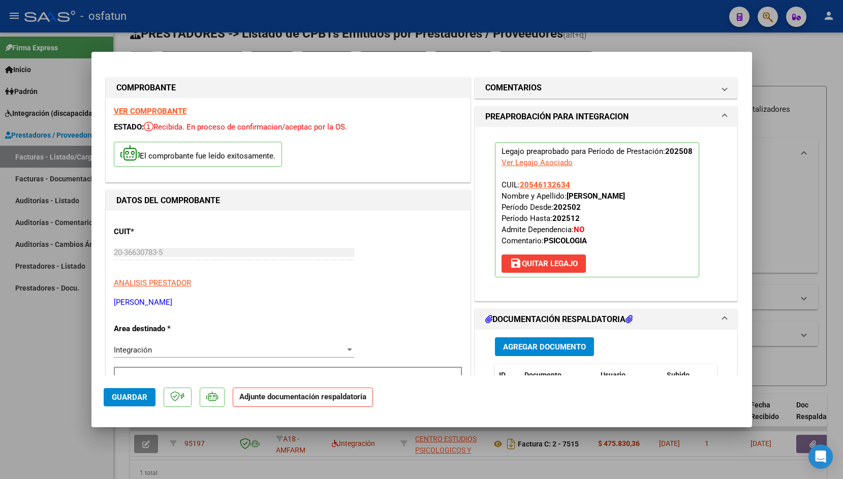
click at [536, 346] on span "Agregar Documento" at bounding box center [544, 347] width 83 height 9
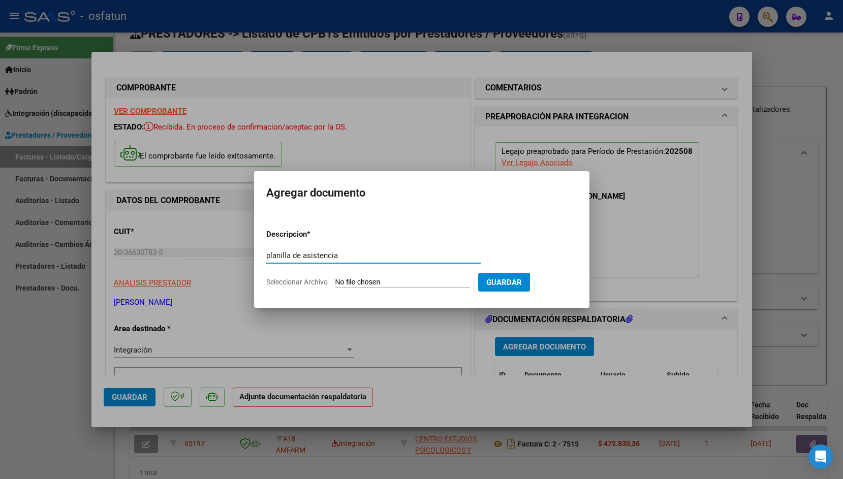
type input "planilla de asistencia"
click at [353, 279] on input "Seleccionar Archivo" at bounding box center [403, 283] width 135 height 10
type input "C:\fakepath\[PERSON_NAME].jpeg"
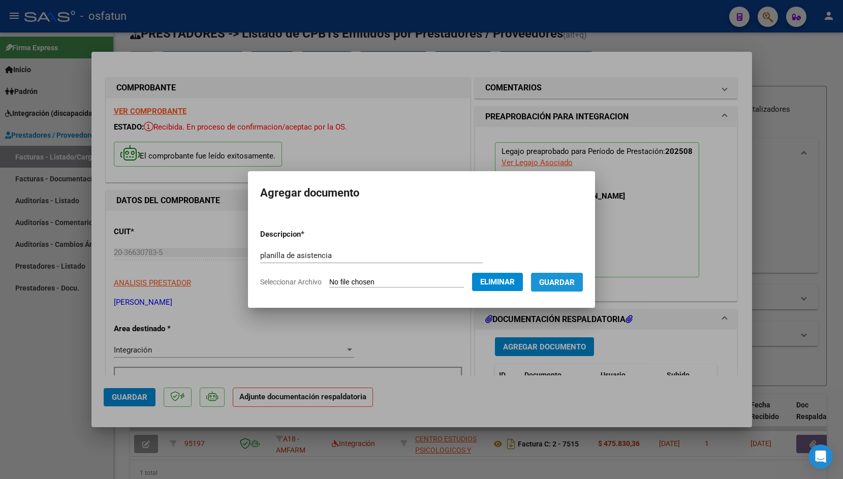
click at [551, 282] on span "Guardar" at bounding box center [557, 282] width 36 height 9
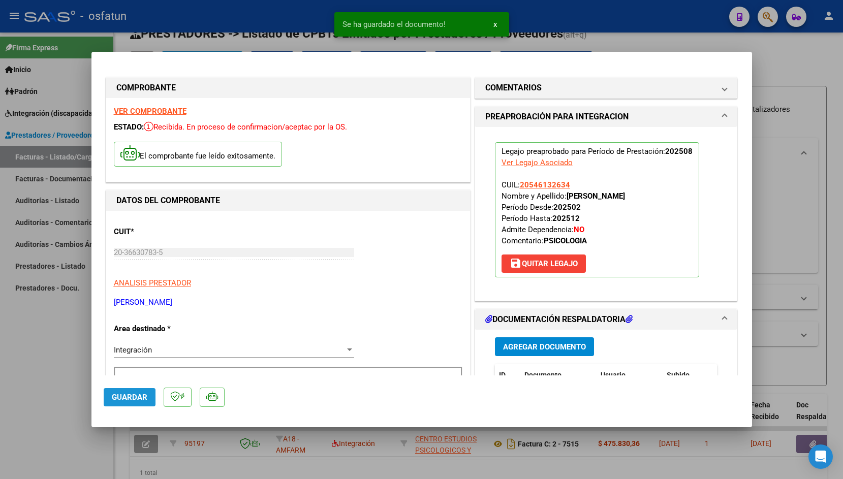
click at [128, 395] on span "Guardar" at bounding box center [130, 397] width 36 height 9
click at [257, 29] on div at bounding box center [421, 239] width 843 height 479
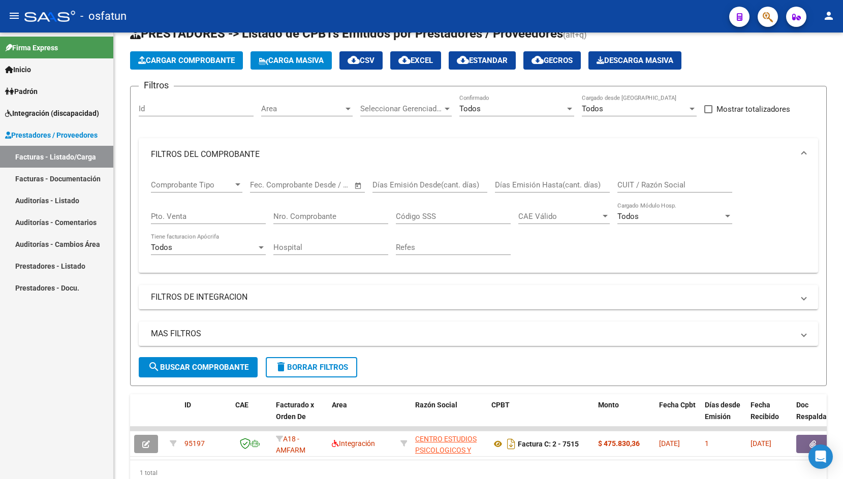
click at [55, 114] on span "Integración (discapacidad)" at bounding box center [52, 113] width 94 height 11
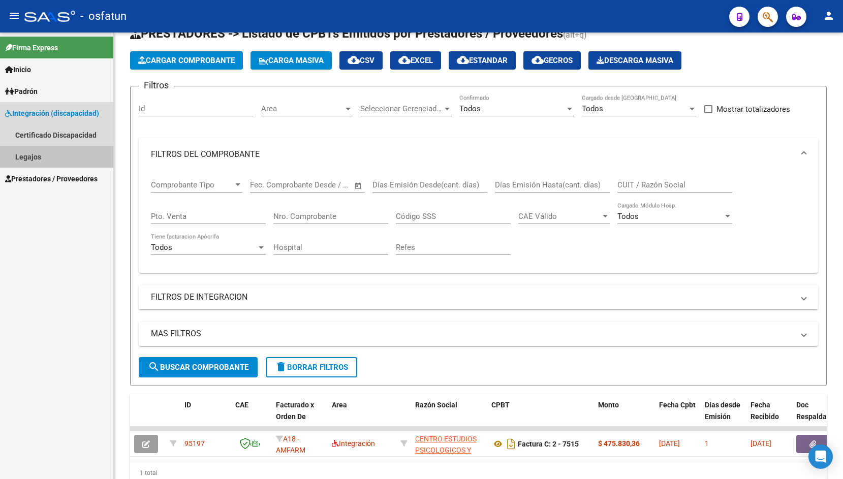
click at [47, 156] on link "Legajos" at bounding box center [56, 157] width 113 height 22
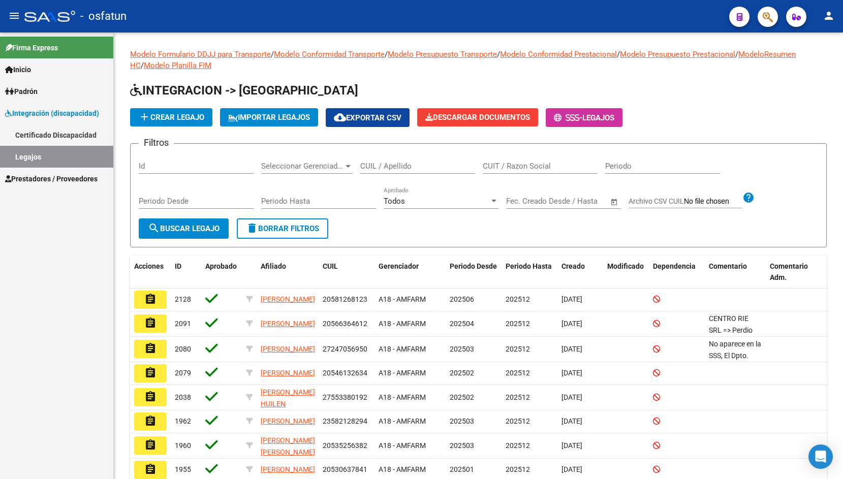
click at [62, 136] on link "Certificado Discapacidad" at bounding box center [56, 135] width 113 height 22
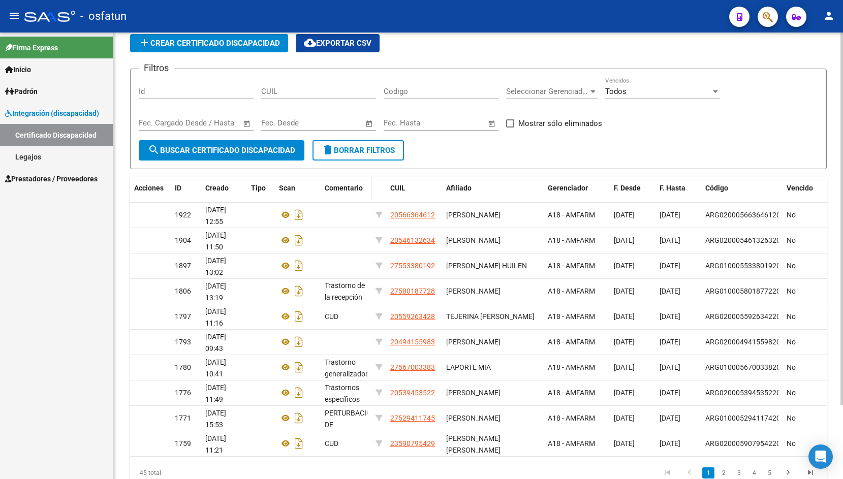
scroll to position [88, 0]
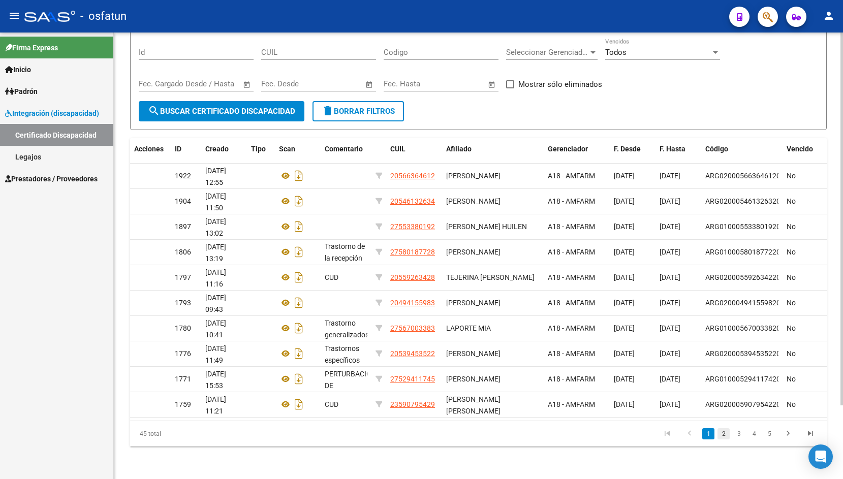
click at [723, 435] on link "2" at bounding box center [724, 434] width 12 height 11
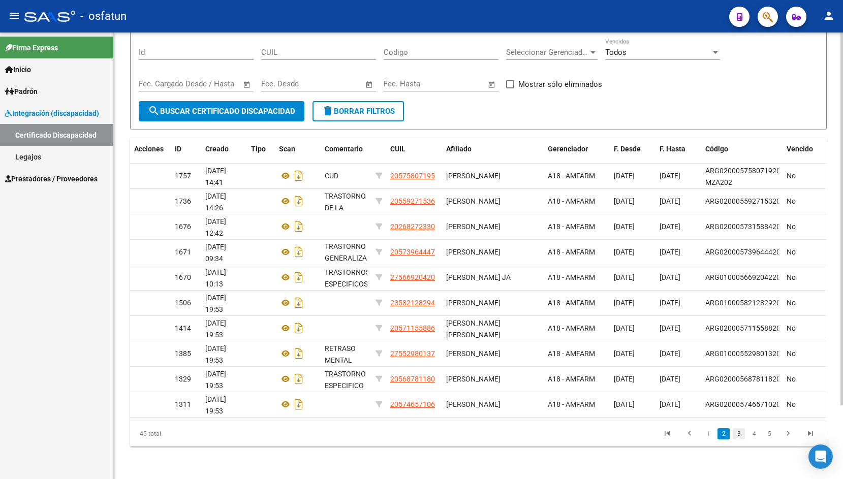
click at [739, 437] on link "3" at bounding box center [739, 434] width 12 height 11
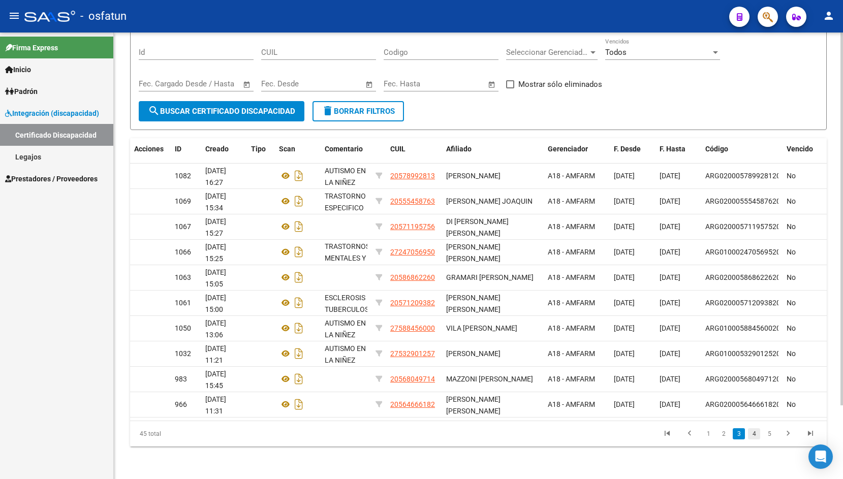
click at [753, 436] on link "4" at bounding box center [754, 434] width 12 height 11
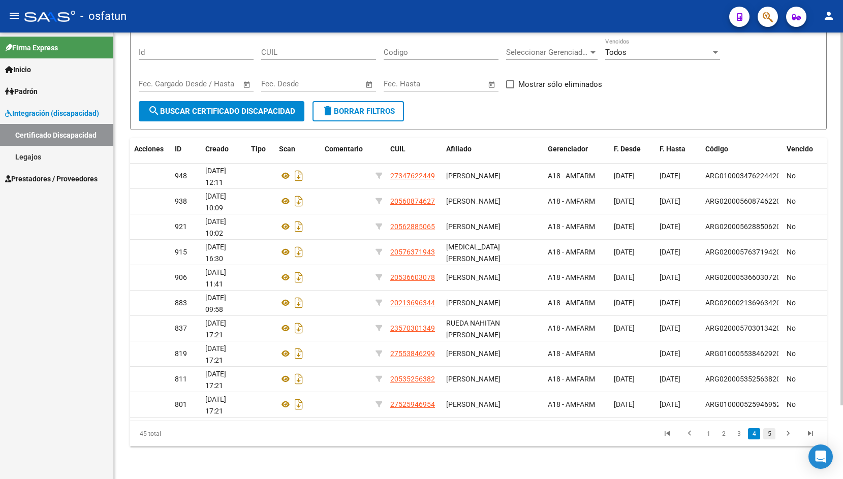
click at [769, 437] on link "5" at bounding box center [770, 434] width 12 height 11
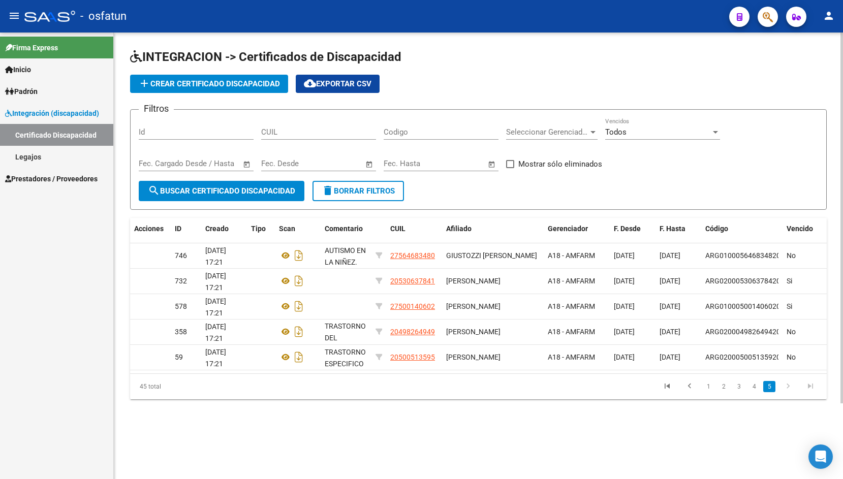
scroll to position [0, 0]
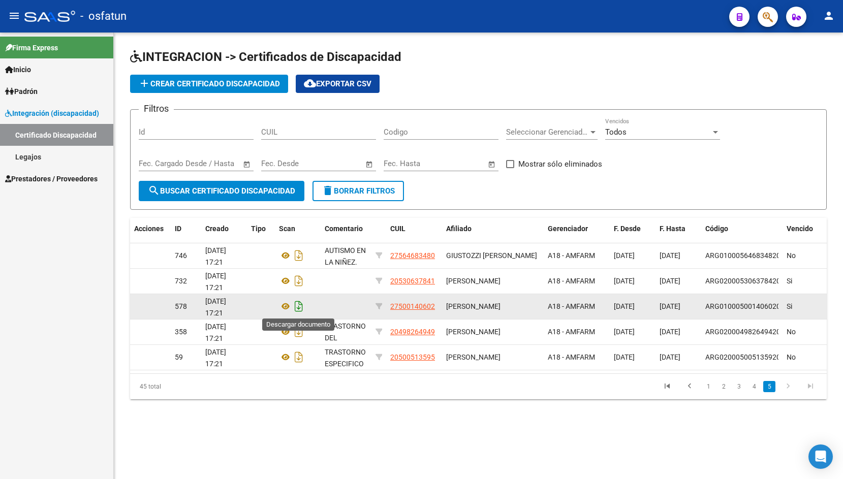
click at [296, 308] on icon "Descargar documento" at bounding box center [298, 306] width 13 height 16
